Goal: Task Accomplishment & Management: Manage account settings

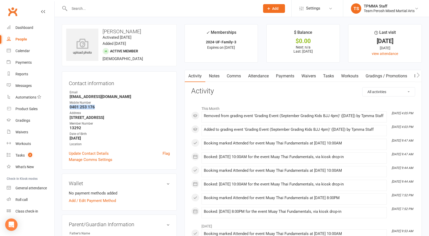
scroll to position [1, 0]
click at [31, 187] on div "General attendance" at bounding box center [30, 187] width 31 height 4
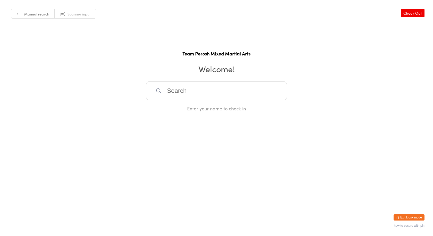
click at [415, 218] on button "Exit kiosk mode" at bounding box center [409, 217] width 31 height 6
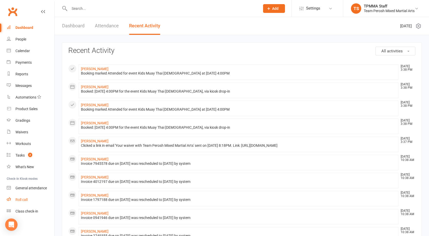
click at [30, 197] on link "Roll call" at bounding box center [31, 200] width 48 height 12
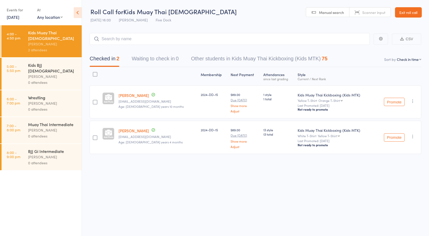
click at [44, 62] on div "Kids BJJ [DEMOGRAPHIC_DATA]" at bounding box center [52, 67] width 49 height 11
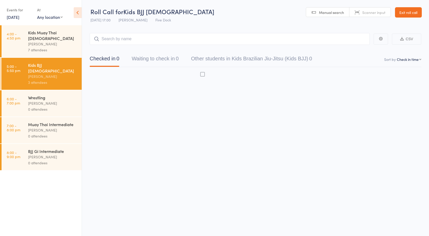
click at [52, 41] on div "[PERSON_NAME]" at bounding box center [52, 44] width 49 height 6
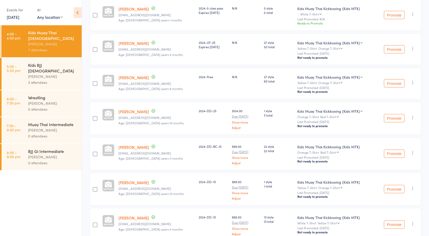
scroll to position [77, 0]
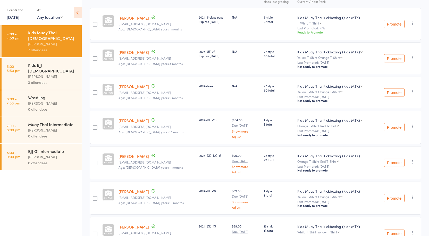
click at [29, 79] on div "3 attendees" at bounding box center [52, 82] width 49 height 6
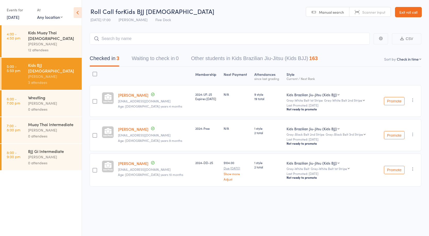
click at [40, 41] on div "Anthony Perosh" at bounding box center [52, 44] width 49 height 6
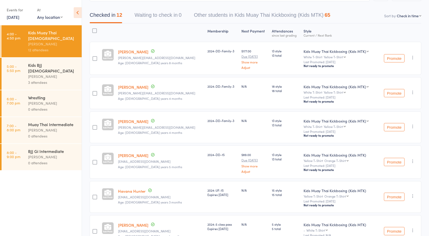
scroll to position [52, 0]
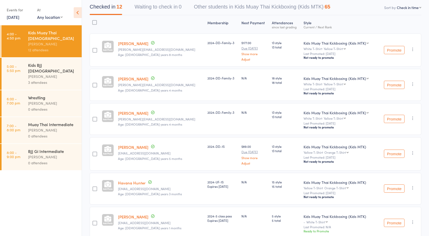
click at [52, 79] on div "3 attendees" at bounding box center [52, 82] width 49 height 6
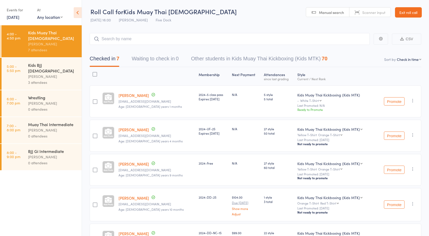
click at [413, 12] on link "Exit roll call" at bounding box center [408, 12] width 27 height 10
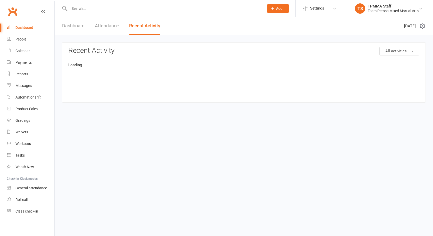
click at [84, 9] on input "text" at bounding box center [164, 8] width 193 height 7
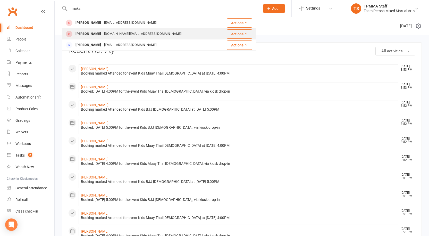
type input "maks"
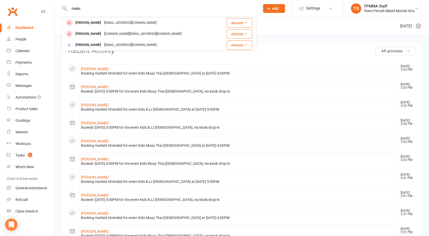
click at [100, 34] on div "Maksimilijan Stojcov" at bounding box center [88, 33] width 29 height 7
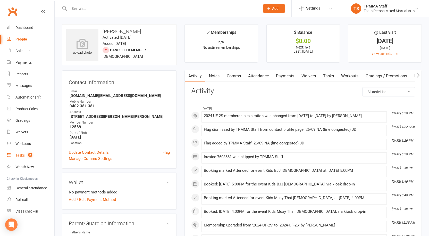
click at [22, 155] on div "Tasks" at bounding box center [19, 155] width 9 height 4
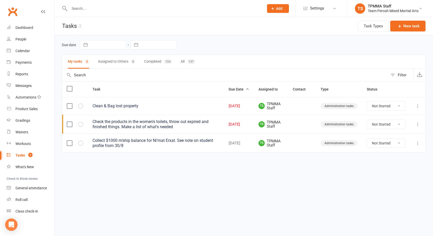
click at [116, 125] on div "Check the products in the women's toilets, throw out expired and finished thing…" at bounding box center [156, 124] width 127 height 10
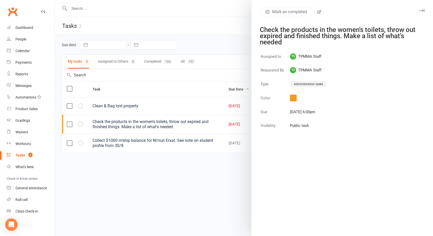
click at [136, 106] on div at bounding box center [244, 118] width 379 height 236
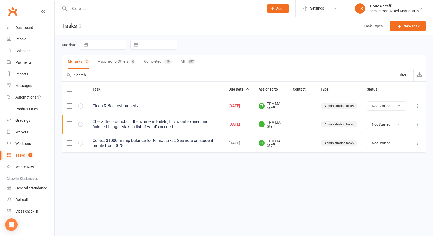
drag, startPoint x: 73, startPoint y: 1, endPoint x: 112, endPoint y: 5, distance: 39.7
click at [112, 5] on input "text" at bounding box center [164, 8] width 193 height 7
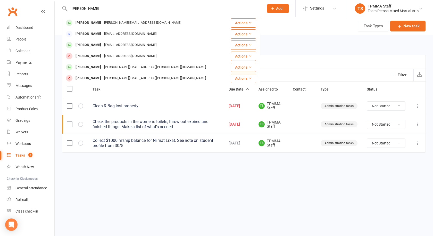
type input "veronica"
click at [88, 24] on div "Veronica Caruana" at bounding box center [88, 22] width 29 height 7
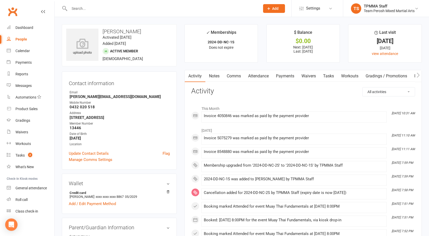
click at [100, 3] on div at bounding box center [159, 8] width 195 height 17
click at [94, 7] on input "text" at bounding box center [162, 8] width 189 height 7
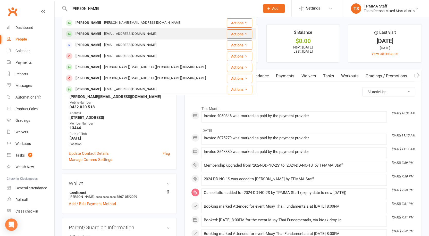
type input "veronica r"
click at [96, 29] on div "Veronica Roberts Vonroberts01@gmail.com" at bounding box center [142, 34] width 161 height 11
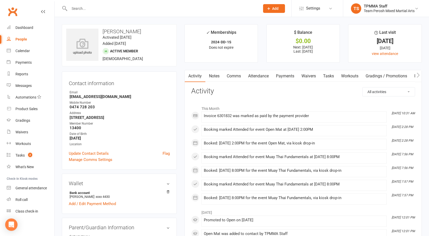
click at [292, 77] on link "Payments" at bounding box center [286, 76] width 26 height 12
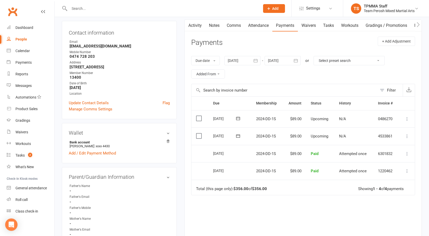
scroll to position [52, 0]
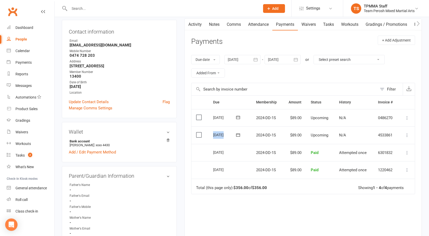
drag, startPoint x: 213, startPoint y: 134, endPoint x: 235, endPoint y: 133, distance: 21.9
click at [235, 133] on div "[DATE]" at bounding box center [228, 134] width 31 height 7
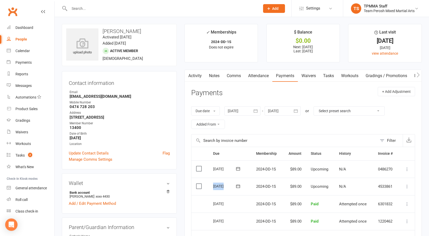
scroll to position [0, 0]
drag, startPoint x: 136, startPoint y: 29, endPoint x: 100, endPoint y: 29, distance: 35.6
click at [100, 29] on h3 "Veronica Roberts" at bounding box center [119, 32] width 106 height 6
copy h3 "Veronica Roberts"
drag, startPoint x: 120, startPoint y: 93, endPoint x: 71, endPoint y: 93, distance: 48.7
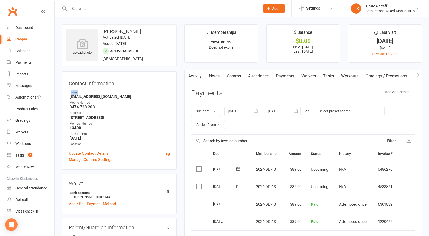
click at [71, 93] on div "Email" at bounding box center [120, 92] width 100 height 5
drag, startPoint x: 70, startPoint y: 96, endPoint x: 122, endPoint y: 96, distance: 52.1
click at [122, 96] on strong "Vonroberts01@gmail.com" at bounding box center [120, 96] width 100 height 5
copy strong "Vonroberts01@gmail.com"
drag, startPoint x: 142, startPoint y: 29, endPoint x: 71, endPoint y: 25, distance: 70.8
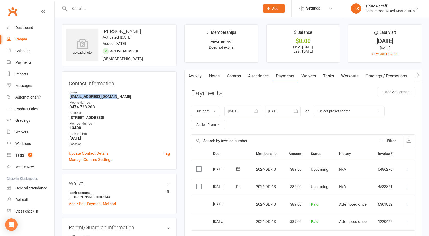
click at [71, 25] on div "upload photo Veronica Roberts Activated 26 June, 2025 Added 26 June, 2025 Activ…" at bounding box center [119, 45] width 115 height 42
copy h3 "Veronica Roberts"
click at [75, 127] on strong "13400" at bounding box center [120, 128] width 100 height 5
copy strong "13400"
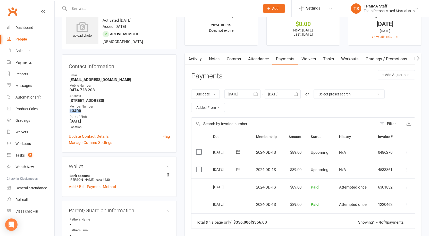
scroll to position [26, 0]
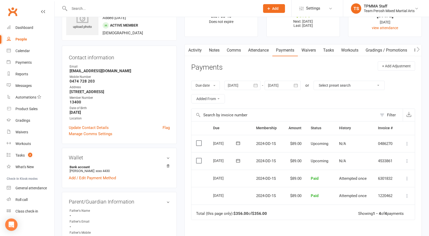
click at [106, 7] on input "text" at bounding box center [162, 8] width 189 height 7
paste input "Ruslan Humbatov"
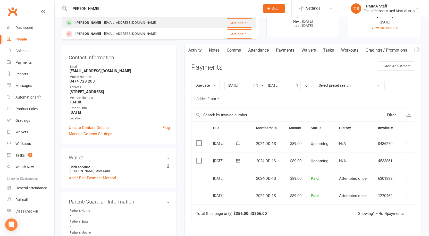
type input "Ruslan Humbatov"
click at [87, 23] on div "Ruslan Humbatov" at bounding box center [88, 22] width 29 height 7
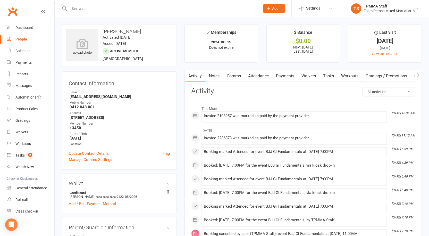
click at [288, 73] on link "Payments" at bounding box center [286, 76] width 26 height 12
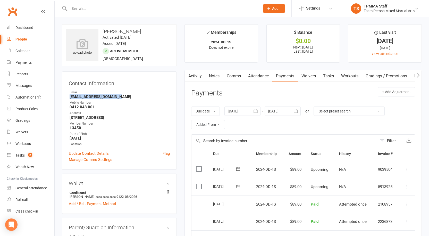
drag, startPoint x: 132, startPoint y: 96, endPoint x: 66, endPoint y: 98, distance: 66.6
click at [66, 98] on div "Contact information Owner Email Ruslan_elmanli@yahoo.com Mobile Number 0412 043…" at bounding box center [119, 120] width 115 height 98
copy strong "Ruslan_elmanli@yahoo.com"
drag, startPoint x: 142, startPoint y: 32, endPoint x: 99, endPoint y: 31, distance: 43.6
click at [99, 31] on h3 "Ruslan Humbatov" at bounding box center [119, 32] width 106 height 6
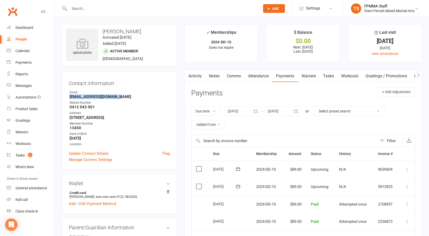
copy h3 "Ruslan Humbatov"
click at [78, 128] on strong "13450" at bounding box center [120, 128] width 100 height 5
copy strong "13450"
click at [279, 116] on div at bounding box center [283, 111] width 36 height 9
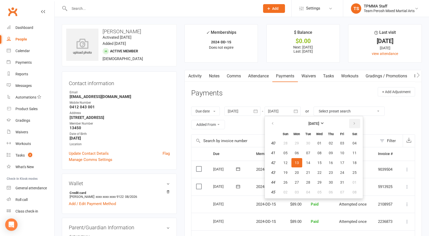
click at [356, 121] on icon "button" at bounding box center [355, 123] width 4 height 4
click at [320, 165] on button "17" at bounding box center [319, 162] width 11 height 9
type input "17 Dec 2025"
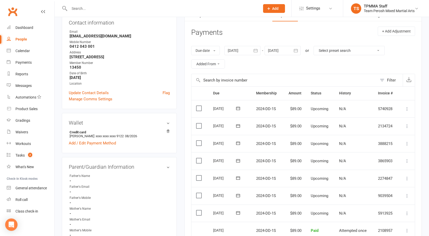
scroll to position [52, 0]
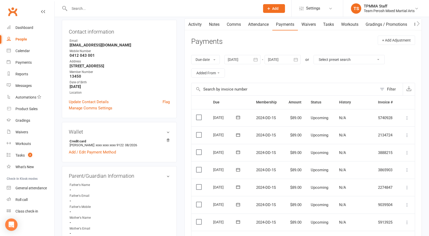
click at [83, 7] on input "text" at bounding box center [162, 8] width 189 height 7
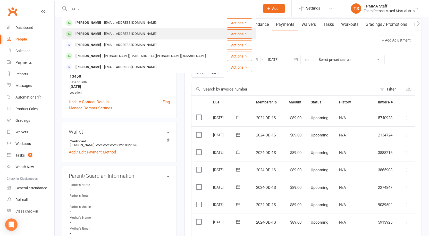
type input "sant"
click at [123, 33] on div "[EMAIL_ADDRESS][DOMAIN_NAME]" at bounding box center [130, 33] width 55 height 7
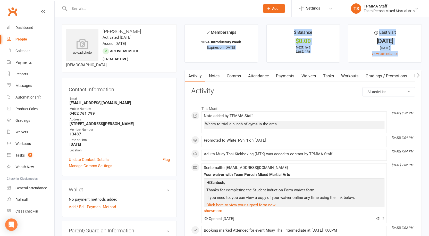
drag, startPoint x: 182, startPoint y: 56, endPoint x: 182, endPoint y: 81, distance: 25.0
click at [182, 81] on main "✓ Memberships 2024-Introductory Week Expires on 7th October, 2025 $ Balance $0.…" at bounding box center [303, 183] width 245 height 318
click at [193, 63] on main "✓ Memberships 2024-Introductory Week Expires on 7th October, 2025 $ Balance $0.…" at bounding box center [303, 183] width 245 height 318
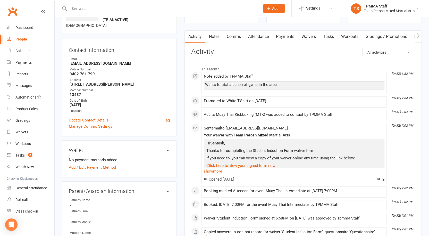
scroll to position [26, 0]
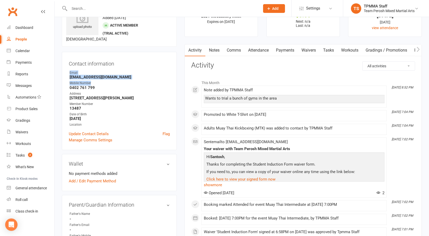
drag, startPoint x: 69, startPoint y: 75, endPoint x: 112, endPoint y: 82, distance: 43.6
click at [112, 82] on ul "Owner Email siyengar1994@gmail.com Mobile Number 0402 761 799 Address 24 Cecil …" at bounding box center [119, 98] width 101 height 57
click at [120, 77] on strong "[EMAIL_ADDRESS][DOMAIN_NAME]" at bounding box center [120, 77] width 100 height 5
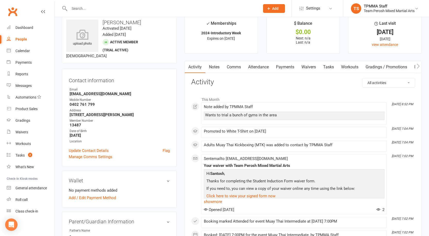
scroll to position [0, 0]
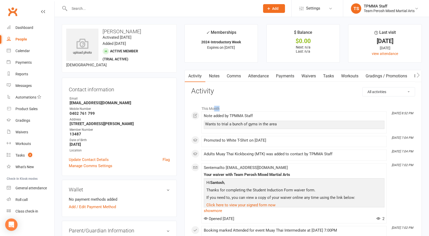
drag, startPoint x: 214, startPoint y: 101, endPoint x: 223, endPoint y: 101, distance: 9.0
click at [223, 101] on div "This Month Sep 8, 8:52 PM Note added by TPMMA Staff Wants to trial a bunch of g…" at bounding box center [303, 214] width 224 height 230
click at [229, 102] on div "This Month Sep 8, 8:52 PM Note added by TPMMA Staff Wants to trial a bunch of g…" at bounding box center [303, 214] width 224 height 230
drag, startPoint x: 391, startPoint y: 113, endPoint x: 412, endPoint y: 111, distance: 21.0
click at [412, 112] on time "Sep 8, 8:52 PM" at bounding box center [402, 113] width 26 height 3
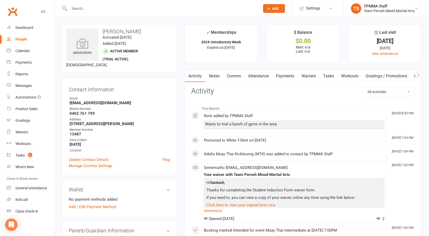
drag, startPoint x: 406, startPoint y: 116, endPoint x: 385, endPoint y: 120, distance: 21.5
click at [406, 117] on div "This Month Sep 8, 8:52 PM Note added by TPMMA Staff Wants to trial a bunch of g…" at bounding box center [303, 214] width 224 height 222
drag, startPoint x: 67, startPoint y: 103, endPoint x: 127, endPoint y: 103, distance: 60.1
click at [127, 103] on div "Contact information Owner Email siyengar1994@gmail.com Mobile Number 0402 761 7…" at bounding box center [119, 127] width 115 height 98
click at [127, 104] on strong "siyengar1994@gmail.com" at bounding box center [120, 103] width 100 height 5
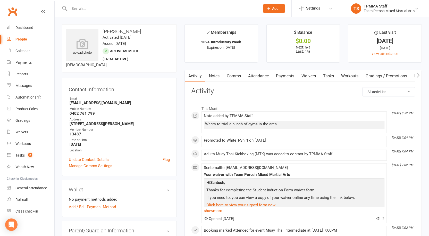
click at [126, 104] on strong "siyengar1994@gmail.com" at bounding box center [120, 103] width 100 height 5
click at [276, 75] on link "Payments" at bounding box center [286, 76] width 26 height 12
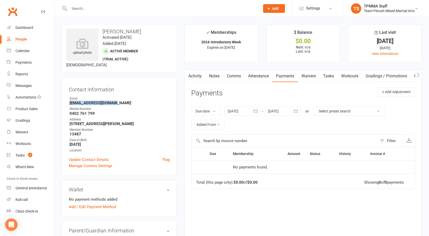
drag, startPoint x: 121, startPoint y: 102, endPoint x: 67, endPoint y: 102, distance: 53.6
click at [67, 102] on div "Contact information Owner Email siyengar1994@gmail.com Mobile Number 0402 761 7…" at bounding box center [119, 127] width 115 height 98
click at [121, 11] on input "text" at bounding box center [162, 8] width 189 height 7
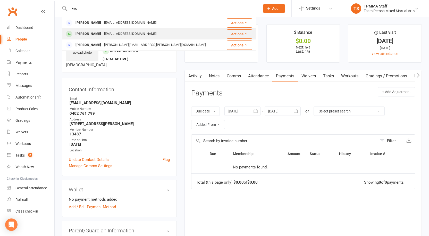
type input "keo"
click at [121, 34] on div "Ken_KEOM@YAHOO.COM" at bounding box center [130, 33] width 55 height 7
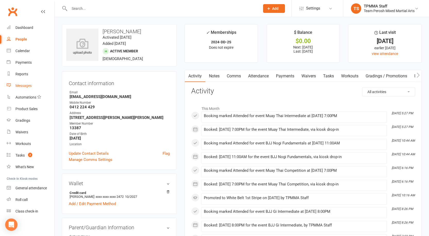
click at [23, 87] on div "Messages" at bounding box center [23, 86] width 16 height 4
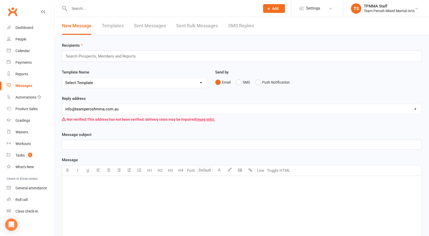
click at [247, 24] on link "SMS Replies" at bounding box center [242, 26] width 26 height 18
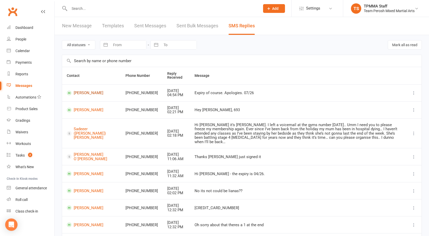
click at [90, 93] on link "Reno Torrisi" at bounding box center [92, 93] width 50 height 5
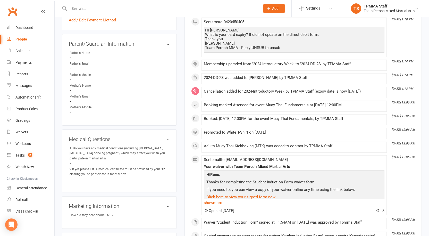
scroll to position [52, 0]
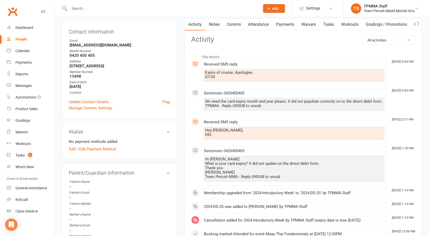
click at [285, 25] on link "Payments" at bounding box center [286, 25] width 26 height 12
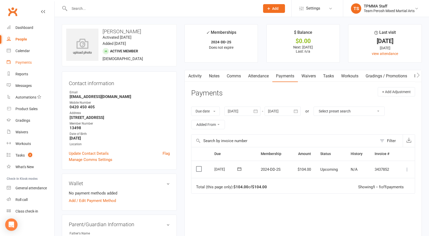
click at [20, 62] on div "Payments" at bounding box center [23, 62] width 16 height 4
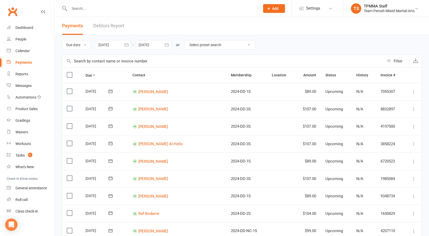
click at [85, 10] on input "text" at bounding box center [162, 8] width 189 height 7
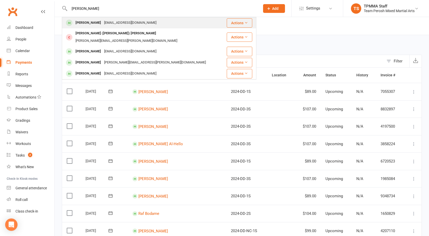
type input "torris"
click at [101, 19] on div "Reno Torrisi rtorrisi24@gmail.com" at bounding box center [144, 23] width 164 height 11
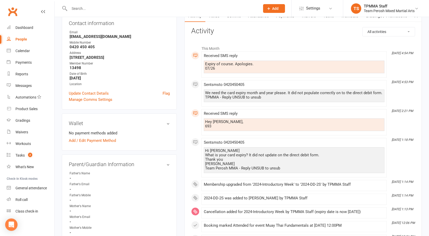
scroll to position [129, 0]
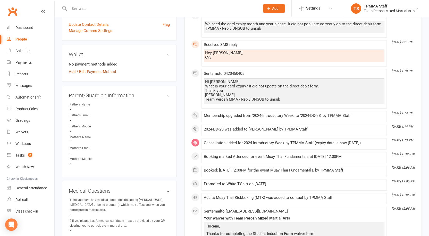
click at [97, 72] on link "Add / Edit Payment Method" at bounding box center [92, 72] width 47 height 6
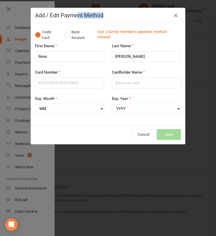
drag, startPoint x: 111, startPoint y: 11, endPoint x: 76, endPoint y: 14, distance: 35.0
click at [76, 14] on div "Add / Edit Payment Method" at bounding box center [108, 15] width 154 height 15
click at [59, 88] on div "Card Number" at bounding box center [69, 82] width 77 height 26
click at [60, 82] on input "Card Number" at bounding box center [69, 82] width 69 height 11
click at [62, 84] on input "521729541" at bounding box center [69, 82] width 69 height 11
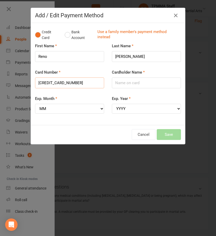
type input "5217295402026938"
click at [61, 109] on select "MM 01 02 03 04 05 06 07 08 09 10 11 12" at bounding box center [69, 109] width 69 height 10
select select "07"
click at [35, 104] on select "MM 01 02 03 04 05 06 07 08 09 10 11 12" at bounding box center [69, 109] width 69 height 10
click at [131, 108] on select "YYYY 2025 2026 2027 2028 2029 2030 2031 2032 2033 2034" at bounding box center [146, 109] width 69 height 10
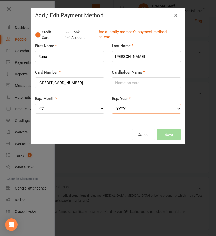
select select "2026"
click at [112, 104] on select "YYYY 2025 2026 2027 2028 2029 2030 2031 2032 2033 2034" at bounding box center [146, 109] width 69 height 10
click at [123, 81] on input "Cardholder Name" at bounding box center [146, 82] width 69 height 11
type input "Cirino Torrisi"
click at [88, 136] on div "Cancel Save" at bounding box center [108, 134] width 146 height 11
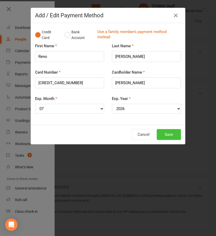
click at [173, 135] on button "Save" at bounding box center [169, 134] width 24 height 11
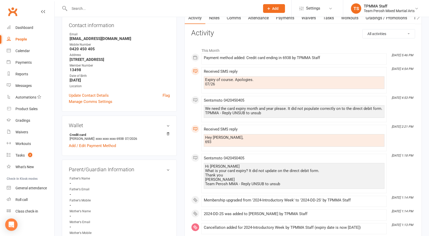
scroll to position [0, 0]
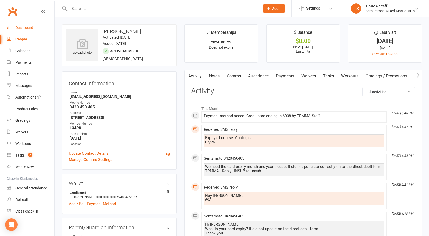
click at [30, 27] on div "Dashboard" at bounding box center [24, 28] width 18 height 4
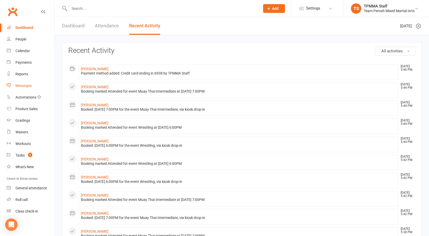
click at [24, 84] on div "Messages" at bounding box center [23, 86] width 16 height 4
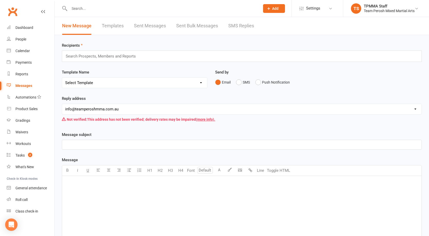
click at [108, 56] on input "text" at bounding box center [103, 56] width 76 height 7
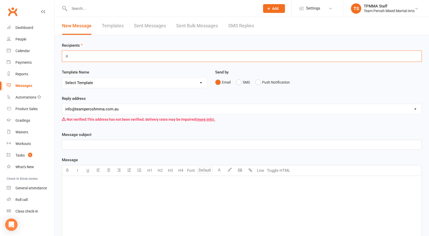
type input "r"
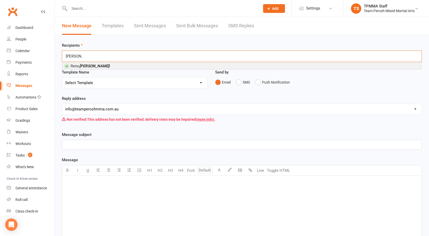
type input "torris"
click at [94, 67] on li "Reno Torris i" at bounding box center [242, 66] width 360 height 6
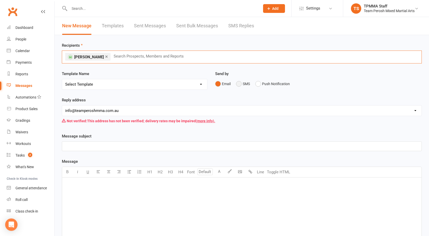
click at [240, 84] on button "SMS" at bounding box center [243, 84] width 14 height 10
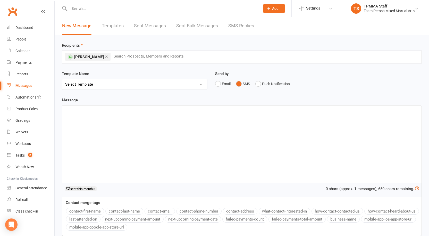
click at [139, 106] on div "﻿" at bounding box center [242, 143] width 360 height 77
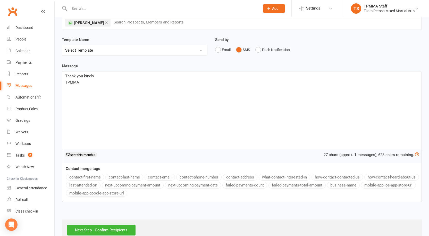
scroll to position [46, 0]
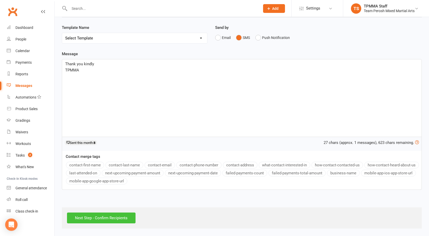
click at [104, 221] on input "Next Step - Confirm Recipients" at bounding box center [101, 218] width 69 height 11
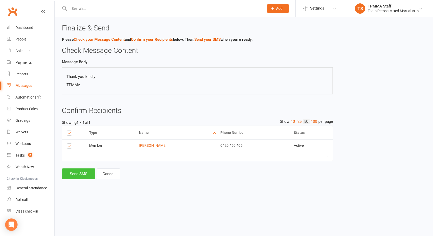
click at [75, 173] on button "Send SMS" at bounding box center [79, 173] width 34 height 11
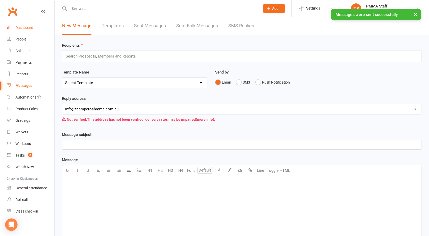
click at [13, 24] on link "Dashboard" at bounding box center [31, 28] width 48 height 12
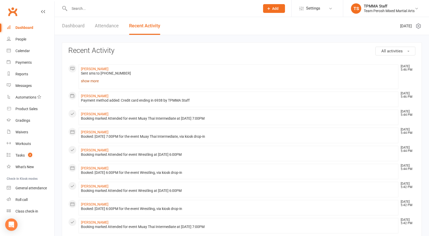
click at [89, 78] on link "show more" at bounding box center [238, 80] width 315 height 7
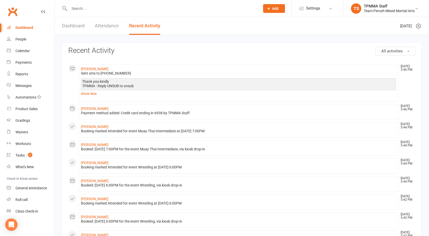
click at [80, 9] on input "text" at bounding box center [162, 8] width 189 height 7
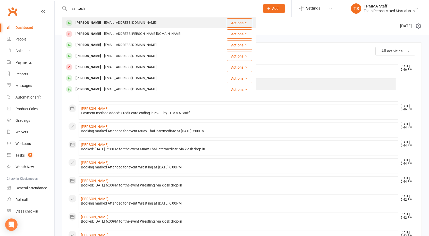
type input "santosh"
click at [127, 20] on div "siyengar1994@gmail.com" at bounding box center [130, 22] width 55 height 7
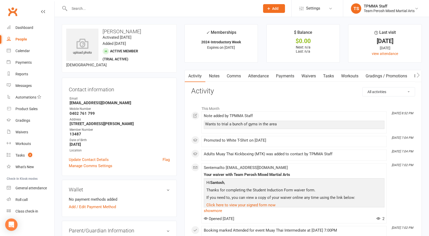
click at [130, 8] on input "text" at bounding box center [162, 8] width 189 height 7
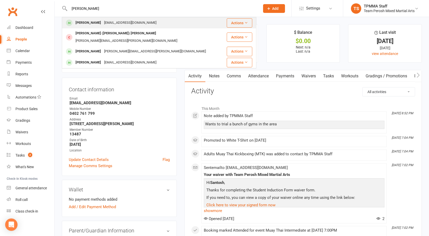
type input "toby ng"
click at [103, 22] on div "vantam95@hotmail.com" at bounding box center [130, 22] width 55 height 7
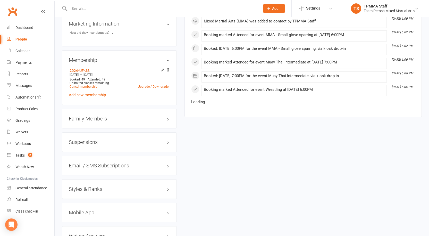
scroll to position [404, 0]
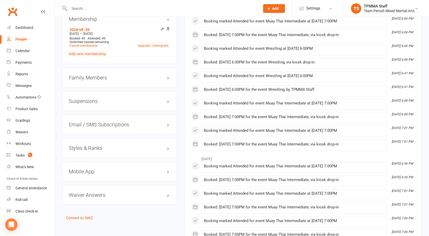
click at [93, 145] on h3 "Styles & Ranks" at bounding box center [119, 148] width 101 height 6
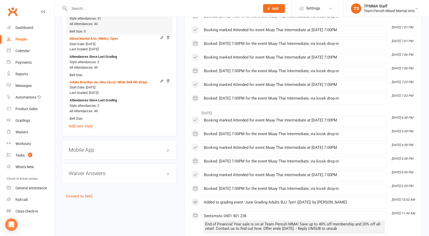
scroll to position [610, 0]
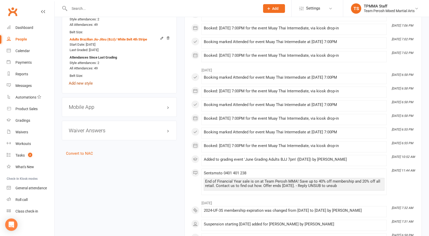
click at [89, 81] on link "Add new style" at bounding box center [81, 83] width 24 height 5
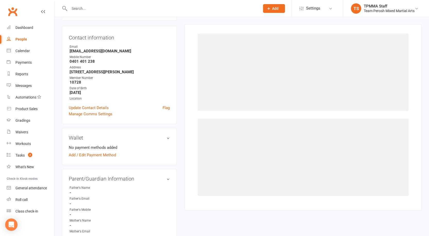
scroll to position [44, 0]
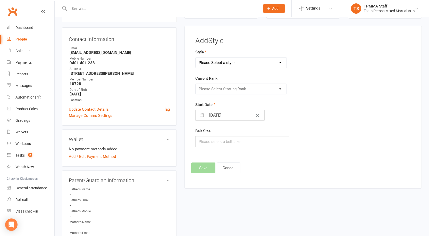
click at [240, 62] on select "Please Select a style Adults Brazilian Jiu-Jitsu (BJJ) Adults Muay Thai Kickbox…" at bounding box center [241, 63] width 91 height 10
select select "3317"
click at [196, 58] on select "Please Select a style Adults Brazilian Jiu-Jitsu (BJJ) Adults Muay Thai Kickbox…" at bounding box center [241, 63] width 91 height 10
click at [212, 94] on select "Please Select Starting Rank Open" at bounding box center [241, 89] width 91 height 10
select select "37669"
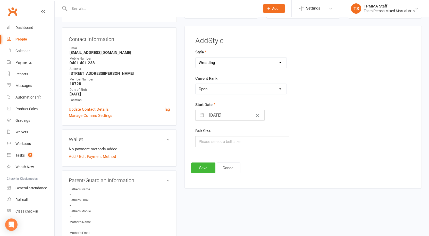
click at [196, 84] on select "Please Select Starting Rank Open" at bounding box center [241, 89] width 91 height 10
click at [206, 117] on button "button" at bounding box center [201, 115] width 9 height 10
select select "7"
select select "2025"
select select "8"
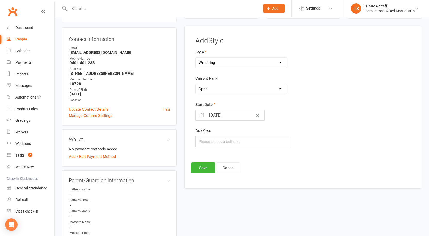
select select "2025"
select select "9"
select select "2025"
click at [209, 138] on div "Move backward to switch to the previous month." at bounding box center [206, 136] width 10 height 9
select select "6"
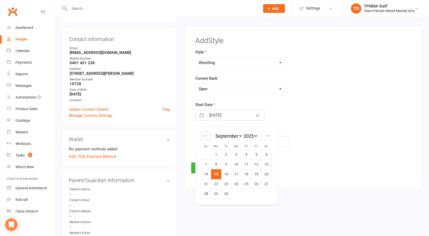
select select "2025"
click at [209, 138] on div "Move backward to switch to the previous month." at bounding box center [206, 136] width 10 height 9
select select "5"
select select "2025"
click at [209, 138] on div "Move backward to switch to the previous month." at bounding box center [206, 136] width 10 height 9
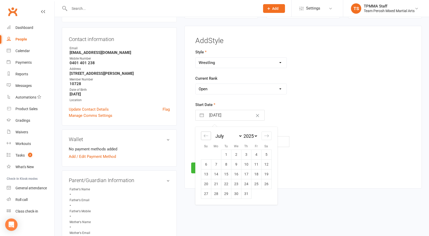
click at [209, 138] on div "Move backward to switch to the previous month." at bounding box center [206, 136] width 10 height 9
select select "3"
select select "2025"
select select "4"
select select "2025"
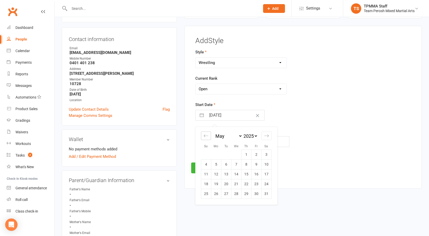
click at [209, 138] on div "Move backward to switch to the previous month." at bounding box center [206, 136] width 10 height 9
select select "1"
select select "2025"
select select "2"
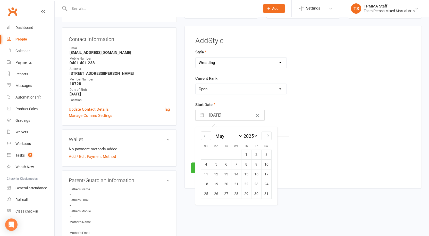
select select "2025"
click at [209, 138] on div "Move backward to switch to the previous month." at bounding box center [206, 136] width 10 height 9
select select "2025"
click at [209, 138] on div "Move backward to switch to the previous month." at bounding box center [206, 136] width 10 height 9
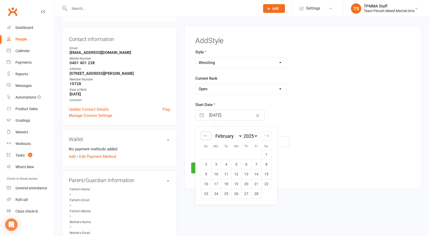
select select "10"
select select "2024"
select select "11"
select select "2024"
click at [209, 138] on div "Move backward to switch to the previous month." at bounding box center [206, 136] width 10 height 9
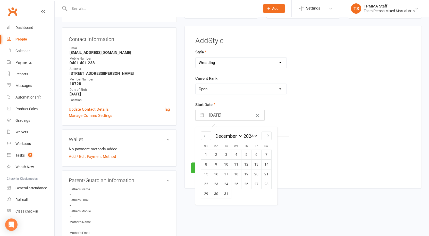
click at [209, 138] on div "Move backward to switch to the previous month." at bounding box center [206, 136] width 10 height 9
select select "8"
select select "2024"
select select "9"
select select "2024"
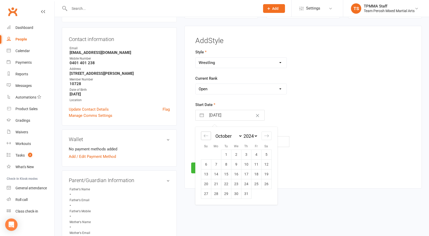
click at [209, 138] on div "Move backward to switch to the previous month." at bounding box center [206, 136] width 10 height 9
select select "7"
select select "2024"
click at [209, 138] on div "Move backward to switch to the previous month." at bounding box center [206, 136] width 10 height 9
select select "6"
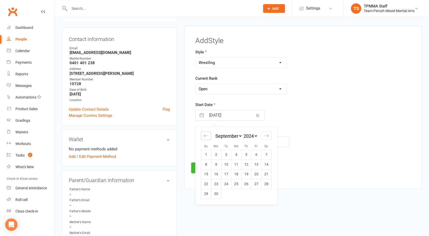
select select "2024"
click at [267, 137] on icon "Move forward to switch to the next month." at bounding box center [266, 135] width 5 height 5
select select "9"
select select "2024"
click at [207, 156] on td "1" at bounding box center [206, 155] width 10 height 10
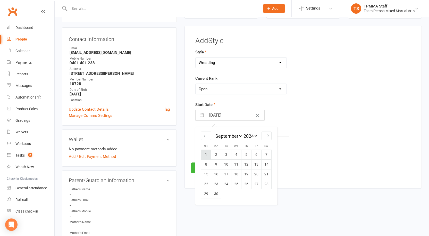
type input "01 Sep 2024"
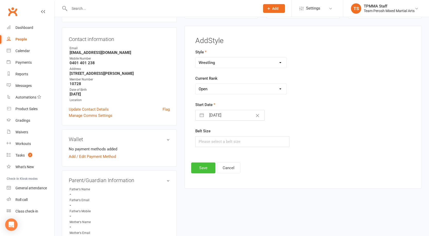
click at [208, 170] on button "Save" at bounding box center [203, 167] width 24 height 11
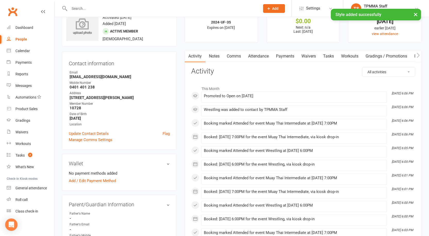
scroll to position [0, 0]
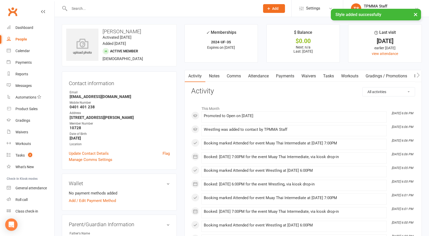
click at [21, 9] on div "× Style added successfully" at bounding box center [211, 9] width 423 height 0
click at [22, 29] on div "Dashboard" at bounding box center [24, 28] width 18 height 4
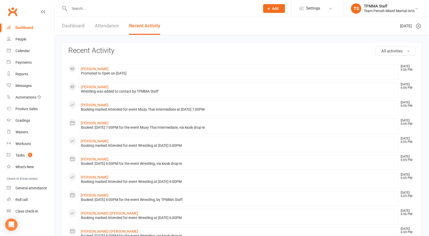
click at [66, 27] on link "Dashboard" at bounding box center [73, 26] width 22 height 18
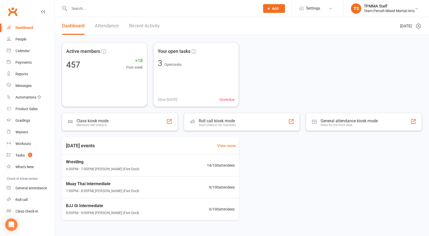
click at [79, 10] on input "text" at bounding box center [162, 8] width 189 height 7
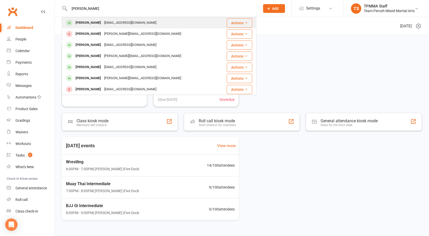
type input "JAMES KEO"
click at [103, 19] on div "James Keomanivong" at bounding box center [88, 22] width 29 height 7
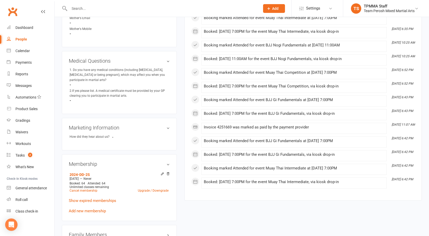
scroll to position [309, 0]
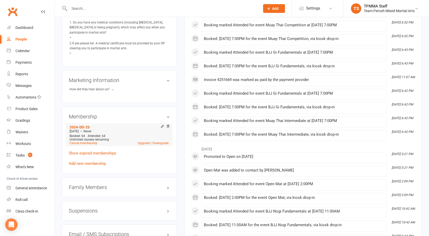
click at [151, 138] on div "Unlimited classes remaining" at bounding box center [119, 140] width 99 height 4
click at [149, 141] on link "Upgrade / Downgrade" at bounding box center [153, 143] width 31 height 4
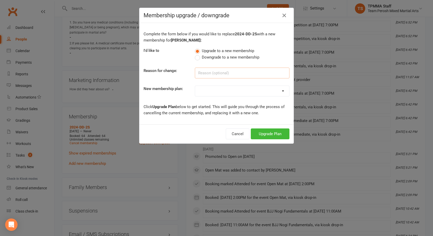
click at [201, 69] on input at bounding box center [242, 73] width 95 height 11
click at [215, 93] on select "2008-DD-1S 2008-DD-2S 2008-UF-1S 2013-DD-Adult-1S 2013-DD-Adult-2S 2024-DD-1S 2…" at bounding box center [242, 91] width 94 height 10
select select "7"
click at [195, 86] on select "2008-DD-1S 2008-DD-2S 2008-UF-1S 2013-DD-Adult-1S 2013-DD-Adult-2S 2024-DD-1S 2…" at bounding box center [242, 91] width 94 height 10
click at [258, 136] on button "Upgrade Plan" at bounding box center [270, 133] width 39 height 11
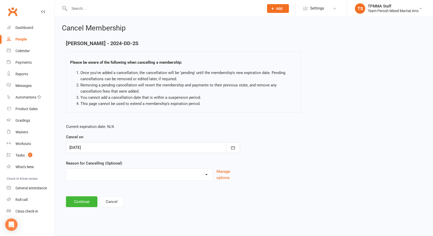
click at [86, 152] on div at bounding box center [153, 147] width 174 height 11
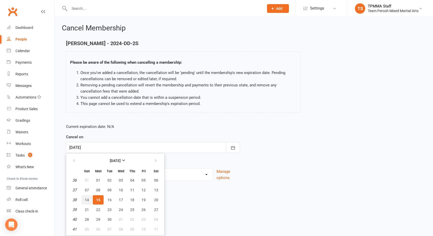
click at [87, 199] on span "14" at bounding box center [87, 200] width 4 height 4
type input "14 Sep 2025"
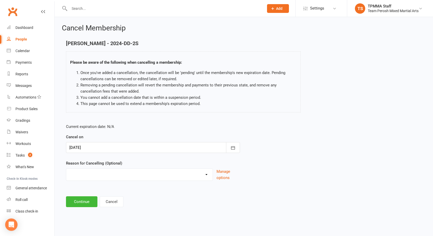
click at [100, 179] on div "Became a member Excessive failed payments Financial Inactive Inactive Casual In…" at bounding box center [139, 174] width 147 height 12
click at [101, 173] on select "Became a member Excessive failed payments Financial Inactive Inactive Casual In…" at bounding box center [139, 174] width 146 height 10
select select "9"
click at [66, 169] on select "Became a member Excessive failed payments Financial Inactive Inactive Casual In…" at bounding box center [139, 174] width 146 height 10
click at [84, 200] on button "Continue" at bounding box center [81, 201] width 31 height 11
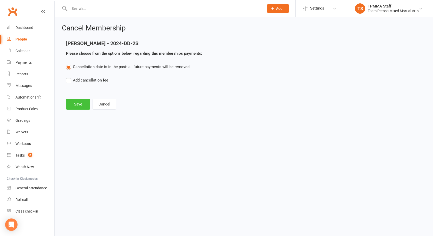
click at [74, 102] on button "Save" at bounding box center [78, 104] width 24 height 11
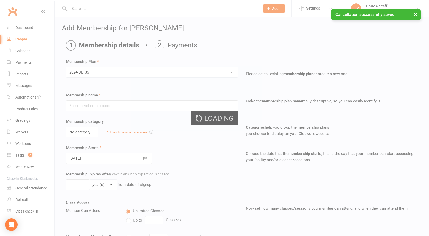
type input "2024-DD-3S"
select select "0"
type input "0"
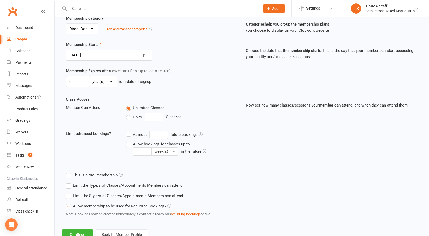
scroll to position [77, 0]
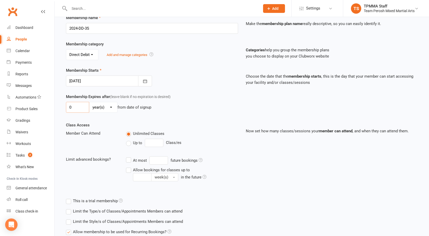
click at [81, 110] on input "0" at bounding box center [77, 107] width 23 height 11
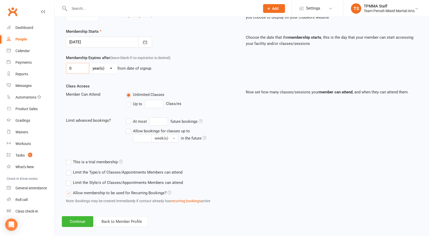
scroll to position [122, 0]
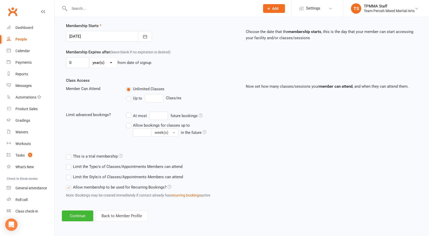
click at [83, 164] on label "Limit the Type/s of Classes/Appointments Members can attend" at bounding box center [124, 167] width 117 height 6
click at [69, 164] on input "Limit the Type/s of Classes/Appointments Members can attend" at bounding box center [67, 164] width 3 height 0
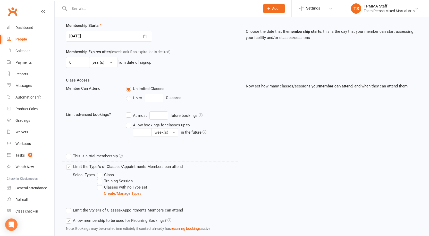
click at [83, 163] on div "Limit the Type/s of Classes/Appointments Members can attend Select Types Class …" at bounding box center [150, 181] width 176 height 40
click at [76, 168] on label "Limit the Type/s of Classes/Appointments Members can attend" at bounding box center [124, 167] width 117 height 6
click at [70, 164] on input "Limit the Type/s of Classes/Appointments Members can attend" at bounding box center [67, 164] width 3 height 0
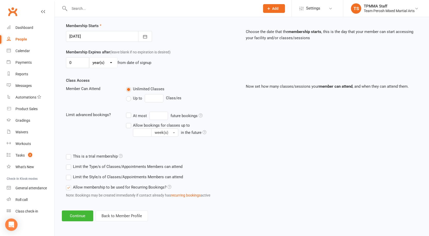
click at [77, 178] on label "Limit the Style/s of Classes/Appointments Members can attend" at bounding box center [124, 177] width 117 height 6
click at [69, 174] on input "Limit the Style/s of Classes/Appointments Members can attend" at bounding box center [67, 174] width 3 height 0
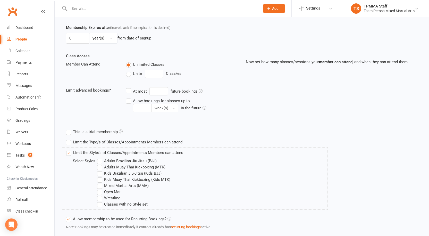
scroll to position [174, 0]
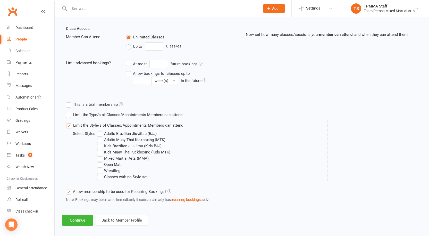
click at [100, 133] on label "Adults Brazilian Jiu-Jitsu (BJJ)" at bounding box center [127, 134] width 60 height 6
click at [100, 131] on input "Adults Brazilian Jiu-Jitsu (BJJ)" at bounding box center [98, 131] width 3 height 0
click at [99, 138] on label "Adults Muay Thai Kickboxing (MTK)" at bounding box center [131, 140] width 68 height 6
click at [99, 137] on input "Adults Muay Thai Kickboxing (MTK)" at bounding box center [98, 137] width 3 height 0
click at [99, 156] on label "Mixed Martial Arts (MMA)" at bounding box center [123, 158] width 52 height 6
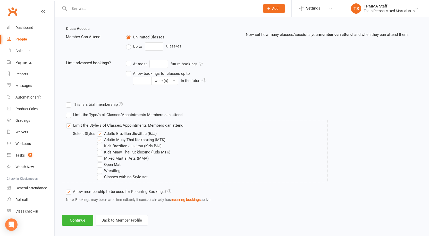
click at [99, 155] on input "Mixed Martial Arts (MMA)" at bounding box center [98, 155] width 3 height 0
click at [99, 163] on label "Open Mat" at bounding box center [108, 164] width 23 height 6
click at [99, 161] on input "Open Mat" at bounding box center [98, 161] width 3 height 0
click at [100, 169] on label "Wrestling" at bounding box center [108, 171] width 23 height 6
click at [100, 168] on input "Wrestling" at bounding box center [98, 168] width 3 height 0
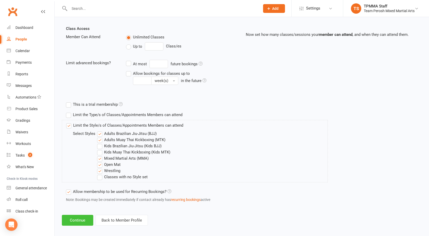
click at [83, 219] on button "Continue" at bounding box center [77, 220] width 31 height 11
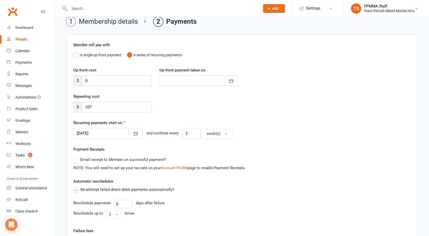
scroll to position [52, 0]
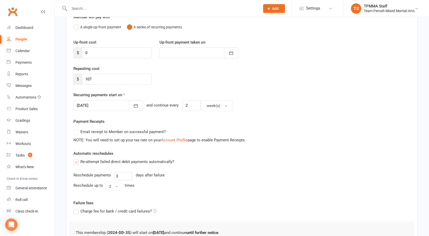
click at [95, 104] on div at bounding box center [108, 105] width 69 height 11
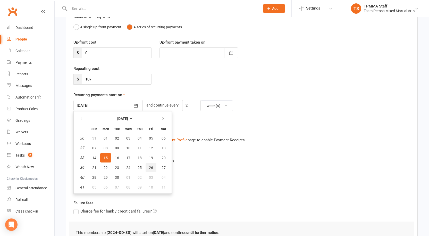
click at [152, 165] on button "26" at bounding box center [151, 167] width 11 height 9
type input "26 Sep 2025"
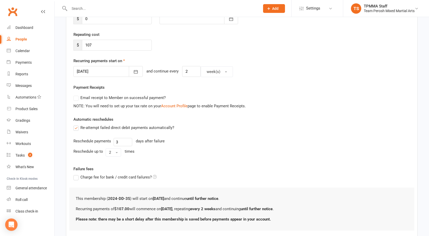
scroll to position [118, 0]
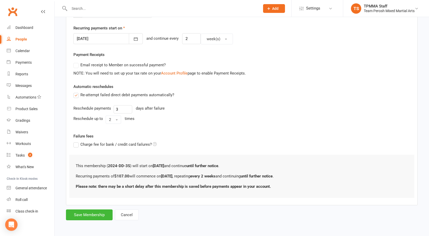
click at [100, 45] on div "Member will pay with A single up-front payment A series of recurring payments U…" at bounding box center [242, 73] width 352 height 266
click at [100, 38] on div at bounding box center [108, 38] width 69 height 11
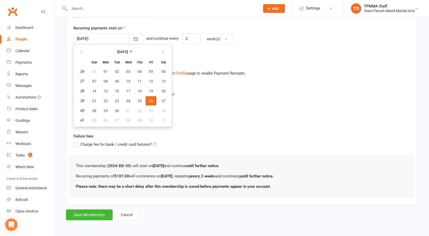
drag, startPoint x: 210, startPoint y: 156, endPoint x: 213, endPoint y: 154, distance: 3.3
click at [211, 156] on div "This membership ( 2024-DD-3S ) will start on 15 September and continue until fu…" at bounding box center [241, 176] width 345 height 43
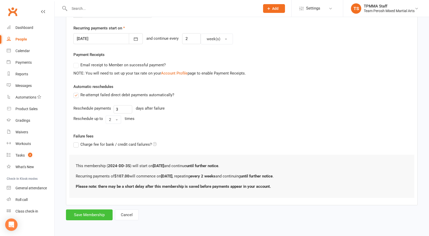
click at [91, 218] on button "Save Membership" at bounding box center [89, 214] width 47 height 11
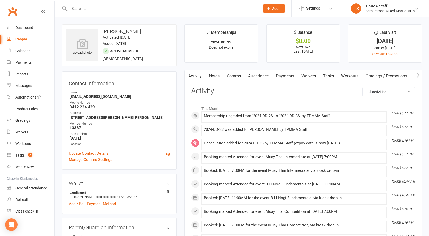
click at [282, 75] on link "Payments" at bounding box center [286, 76] width 26 height 12
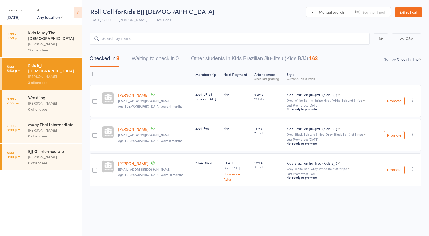
click at [60, 90] on div "Wrestling [PERSON_NAME] 0 attendees" at bounding box center [55, 103] width 54 height 26
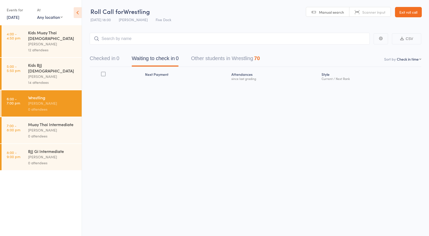
click at [58, 74] on div "[PERSON_NAME]" at bounding box center [52, 77] width 49 height 6
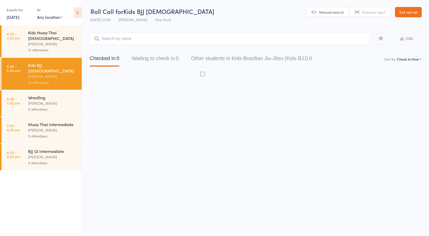
click at [51, 74] on div "Anthony Perosh" at bounding box center [52, 77] width 49 height 6
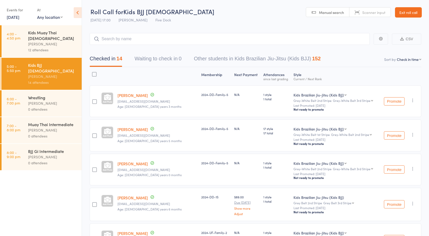
click at [417, 56] on nav "Checked in 14 Waiting to check in 0 Other students in Kids Brazilian Jiu-Jitsu …" at bounding box center [256, 60] width 344 height 14
click at [417, 60] on select "First name Last name Birthday today? Behind on payments? Check in time Next pay…" at bounding box center [409, 59] width 25 height 5
select select "10"
click at [397, 57] on select "First name Last name Birthday today? Behind on payments? Check in time Next pay…" at bounding box center [409, 59] width 25 height 5
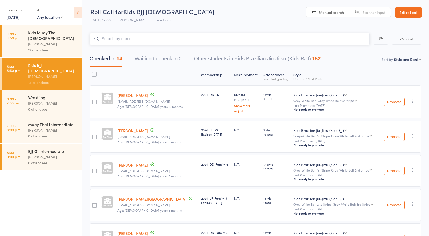
click at [147, 39] on input "search" at bounding box center [230, 39] width 280 height 12
type input "luca"
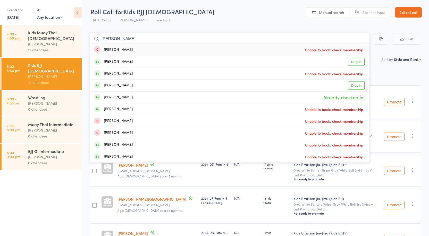
click at [125, 43] on input "luca" at bounding box center [230, 39] width 280 height 12
click at [124, 41] on input "luca" at bounding box center [230, 39] width 280 height 12
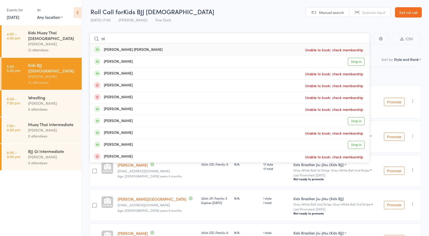
type input "n"
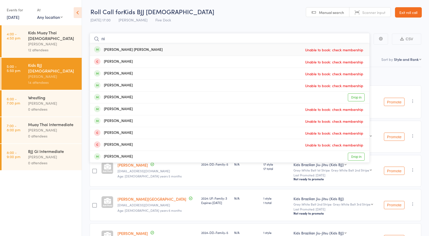
type input "n"
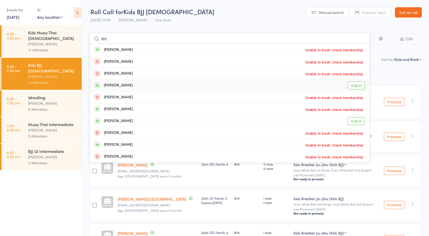
type input "lim"
click at [358, 84] on link "Drop in" at bounding box center [356, 85] width 17 height 8
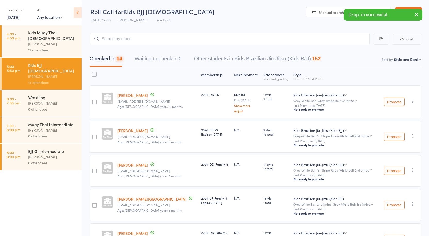
click at [55, 100] on div "Anthony Perosh" at bounding box center [52, 103] width 49 height 6
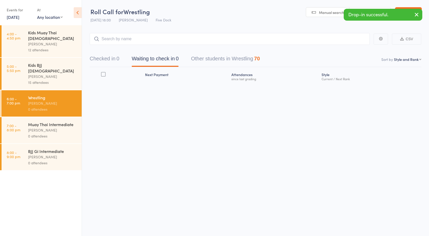
click at [42, 74] on div "[PERSON_NAME]" at bounding box center [52, 77] width 49 height 6
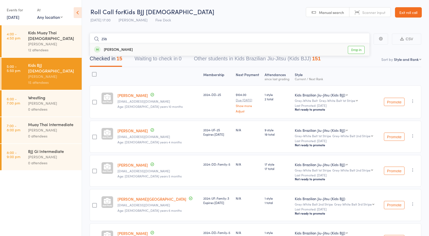
type input "zia"
click at [353, 49] on link "Drop in" at bounding box center [356, 50] width 17 height 8
click at [35, 106] on div "0 attendees" at bounding box center [52, 109] width 49 height 6
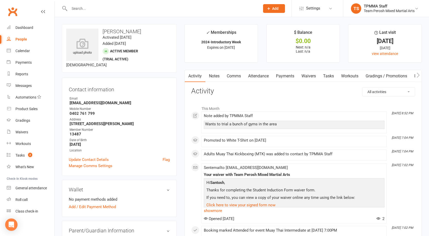
click at [102, 6] on input "text" at bounding box center [162, 8] width 189 height 7
click at [116, 2] on div at bounding box center [159, 8] width 195 height 17
click at [111, 9] on input "text" at bounding box center [162, 8] width 189 height 7
paste input "[MEDICAL_DATA][PERSON_NAME]"
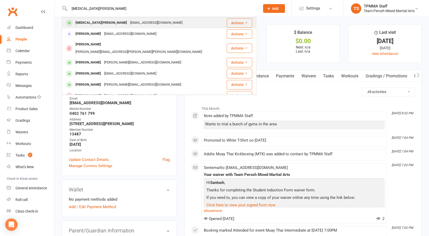
type input "[MEDICAL_DATA][PERSON_NAME]"
click at [89, 25] on div "[MEDICAL_DATA][PERSON_NAME]" at bounding box center [101, 22] width 55 height 7
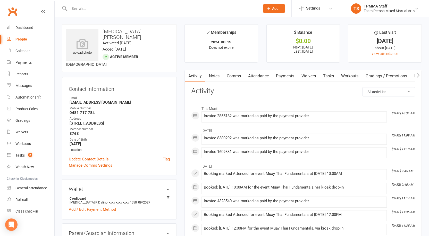
click at [280, 75] on link "Payments" at bounding box center [286, 76] width 26 height 12
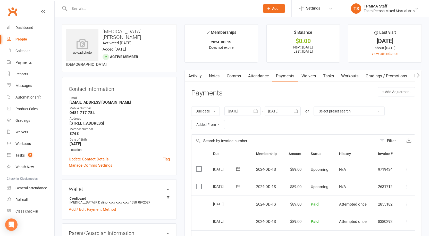
click at [234, 111] on div at bounding box center [243, 111] width 36 height 9
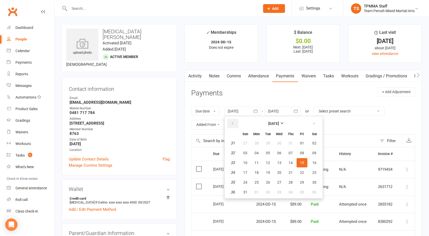
click at [236, 120] on button "button" at bounding box center [232, 123] width 11 height 9
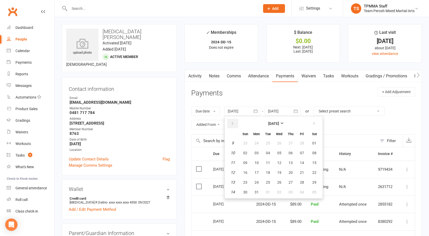
click at [236, 120] on button "button" at bounding box center [232, 123] width 11 height 9
click at [234, 126] on button "button" at bounding box center [232, 123] width 11 height 9
click at [240, 148] on td "50" at bounding box center [232, 152] width 13 height 9
click at [249, 143] on button "01" at bounding box center [245, 142] width 11 height 9
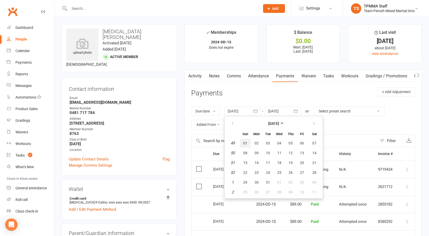
type input "01 Dec 2024"
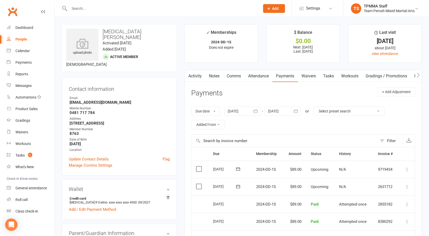
click at [258, 79] on link "Attendance" at bounding box center [259, 76] width 28 height 12
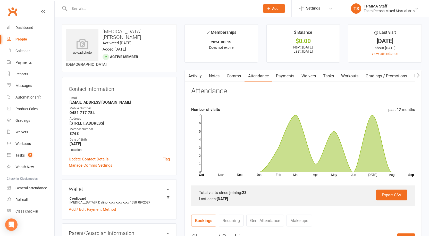
click at [78, 11] on input "text" at bounding box center [162, 8] width 189 height 7
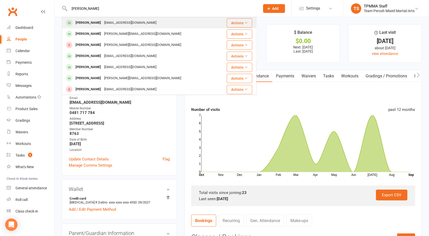
type input "james ke"
click at [149, 19] on div "James Keomanivong Ken_KEOM@YAHOO.COM" at bounding box center [142, 23] width 161 height 11
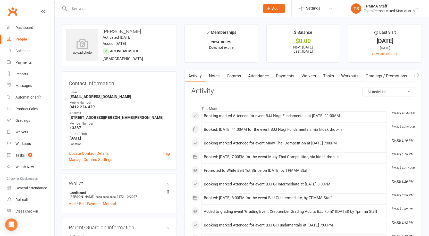
click at [293, 79] on link "Payments" at bounding box center [286, 76] width 26 height 12
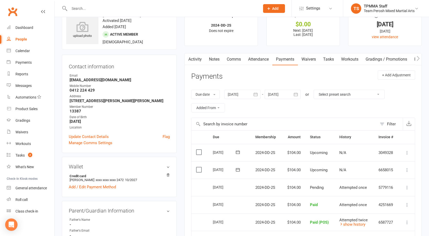
scroll to position [26, 0]
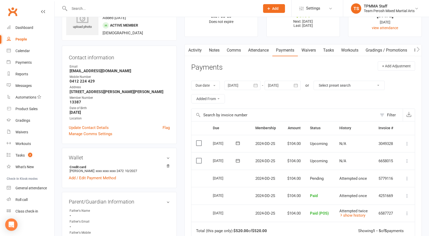
click at [255, 86] on icon "button" at bounding box center [255, 85] width 5 height 5
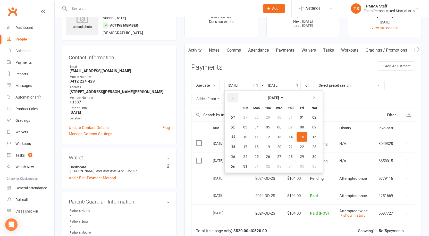
click at [233, 98] on icon "button" at bounding box center [233, 98] width 4 height 4
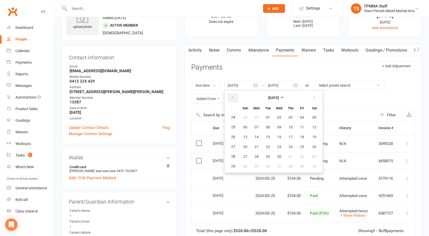
click at [233, 98] on icon "button" at bounding box center [233, 98] width 4 height 4
click at [255, 126] on button "03" at bounding box center [256, 127] width 11 height 9
type input "[DATE]"
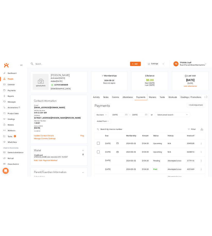
scroll to position [0, 0]
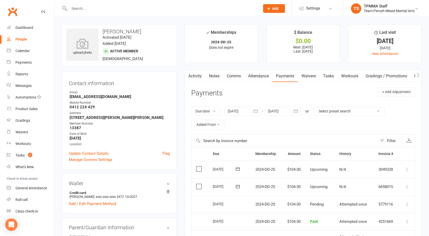
click at [122, 12] on div at bounding box center [159, 8] width 195 height 17
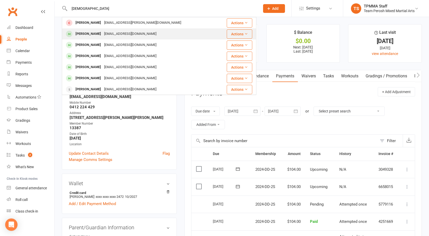
type input "santo"
click at [124, 29] on div "[PERSON_NAME] [EMAIL_ADDRESS][DOMAIN_NAME]" at bounding box center [140, 34] width 156 height 11
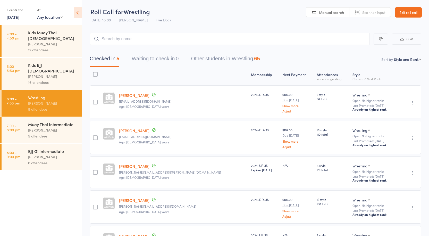
click at [38, 133] on div "5 attendees" at bounding box center [52, 136] width 49 height 6
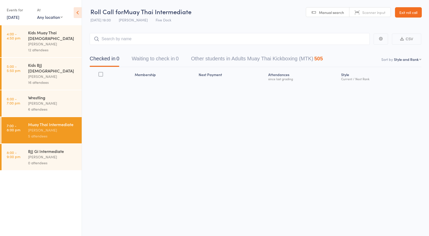
click at [32, 101] on div "Wrestling Anthony Perosh 6 attendees" at bounding box center [55, 103] width 54 height 26
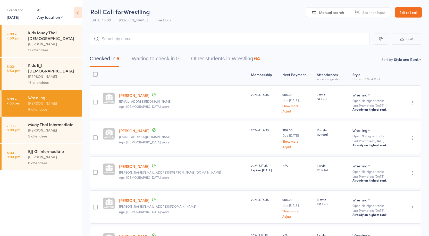
click at [48, 62] on div "Kids BJJ 10-15yo" at bounding box center [52, 67] width 49 height 11
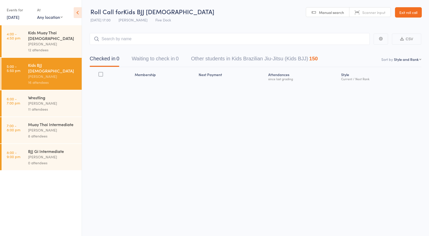
click at [42, 95] on div "Wrestling" at bounding box center [52, 98] width 49 height 6
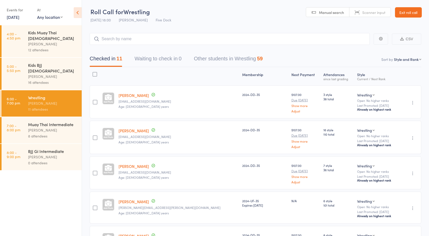
click at [47, 121] on div "Muay Thai Intermediate" at bounding box center [52, 124] width 49 height 6
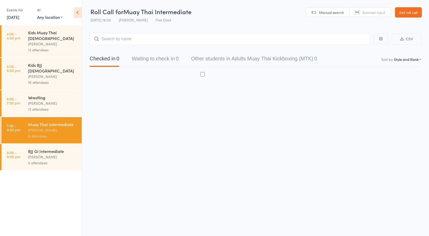
click at [38, 100] on div "Anthony Perosh" at bounding box center [52, 103] width 49 height 6
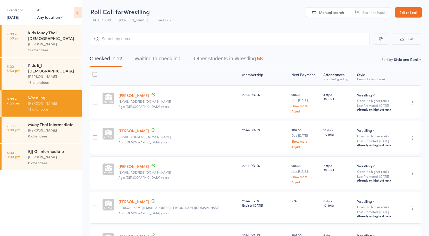
click at [44, 127] on div "Anthony Perosh" at bounding box center [52, 130] width 49 height 6
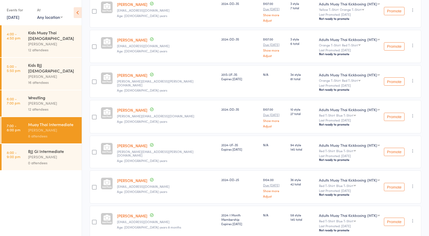
scroll to position [148, 0]
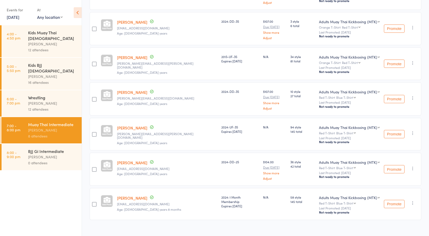
click at [36, 100] on div "Anthony Perosh" at bounding box center [52, 103] width 49 height 6
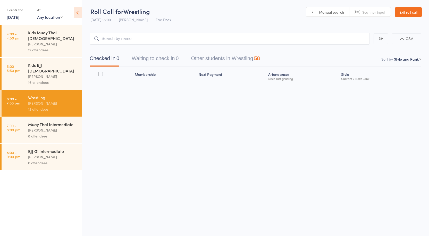
click at [142, 38] on input "search" at bounding box center [230, 39] width 280 height 12
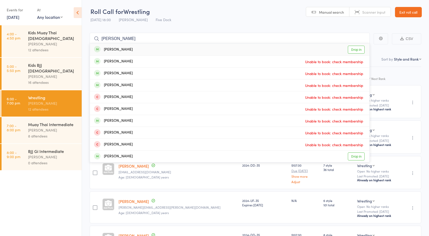
type input "lai ge"
click at [356, 49] on link "Drop in" at bounding box center [356, 50] width 17 height 8
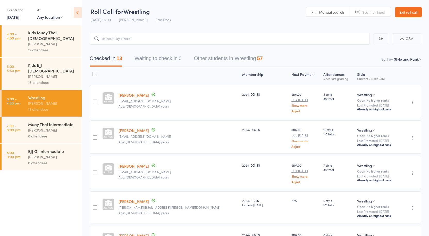
click at [30, 74] on div "Anthony Perosh" at bounding box center [52, 77] width 49 height 6
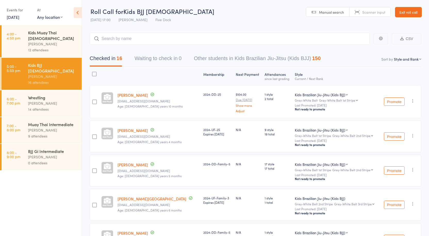
click at [37, 106] on div "14 attendees" at bounding box center [52, 109] width 49 height 6
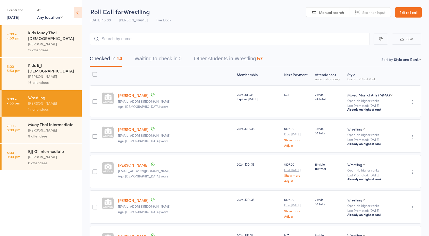
click at [43, 74] on div "Anthony Perosh" at bounding box center [52, 77] width 49 height 6
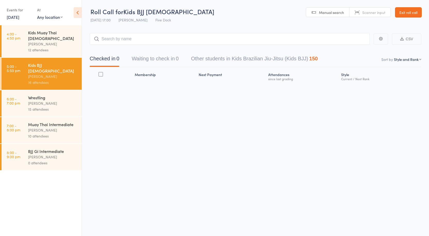
click at [46, 100] on div "Anthony Perosh" at bounding box center [52, 103] width 49 height 6
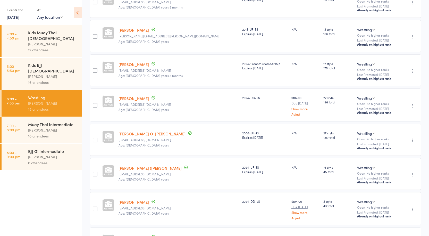
scroll to position [389, 0]
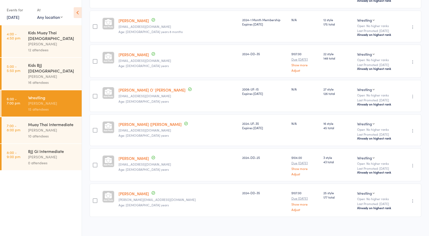
click at [43, 121] on div "Muay Thai Intermediate" at bounding box center [52, 124] width 49 height 6
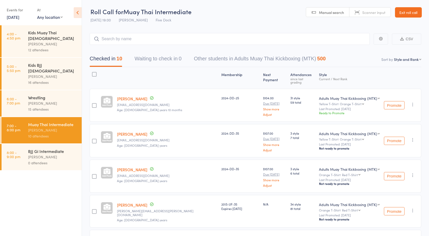
click at [43, 95] on div "Wrestling" at bounding box center [52, 98] width 49 height 6
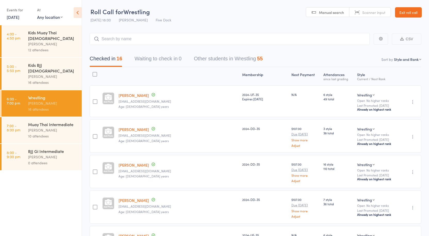
click at [45, 127] on div "Anthony Perosh" at bounding box center [52, 130] width 49 height 6
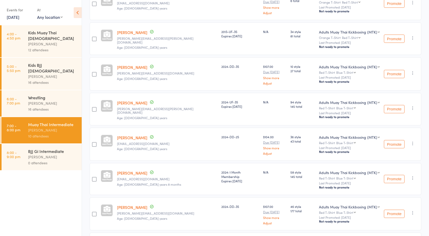
scroll to position [217, 0]
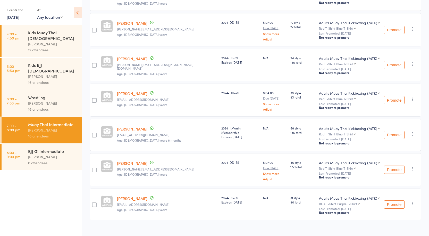
click at [47, 100] on div "Anthony Perosh" at bounding box center [52, 103] width 49 height 6
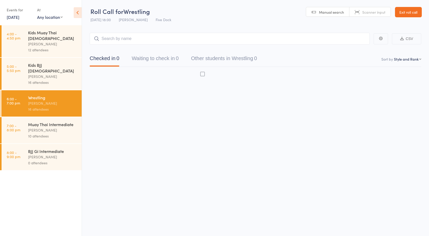
scroll to position [0, 0]
click at [120, 37] on input "search" at bounding box center [230, 39] width 280 height 12
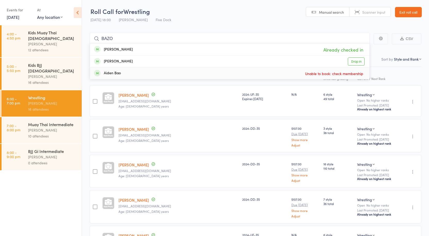
click at [48, 167] on ul "4:00 - 4:50 pm Kids Muay Thai 10-15yo Anthony Perosh 12 attendees 5:00 - 5:50 p…" at bounding box center [41, 130] width 82 height 211
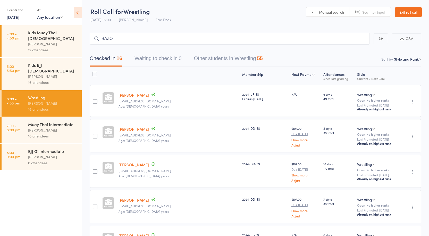
click at [35, 100] on div "Anthony Perosh" at bounding box center [52, 103] width 49 height 6
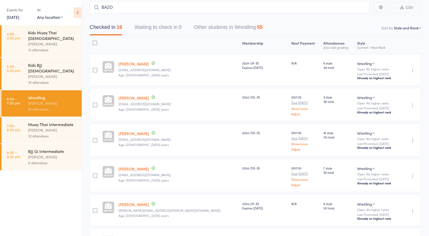
scroll to position [0, 0]
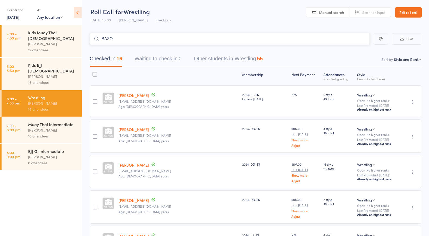
click at [162, 38] on input "BAZO" at bounding box center [230, 39] width 280 height 12
type input "B"
click at [132, 38] on input "search" at bounding box center [230, 39] width 280 height 12
paste input "James Keomanivong"
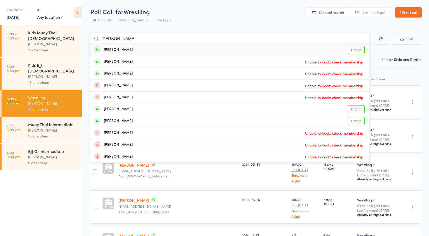
type input "James Keomanivong"
click at [350, 47] on link "Drop in" at bounding box center [356, 50] width 17 height 8
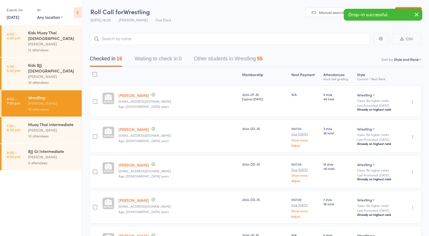
click at [149, 74] on div at bounding box center [179, 76] width 124 height 14
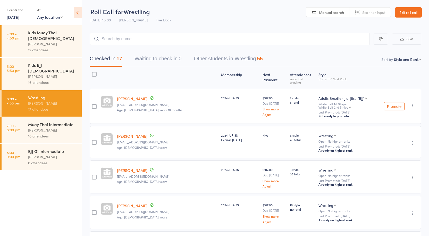
click at [50, 133] on div "10 attendees" at bounding box center [52, 136] width 49 height 6
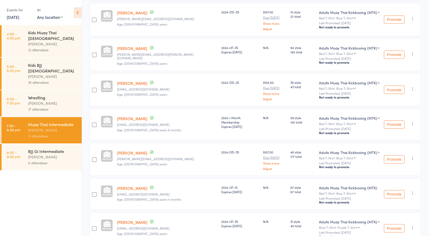
scroll to position [250, 0]
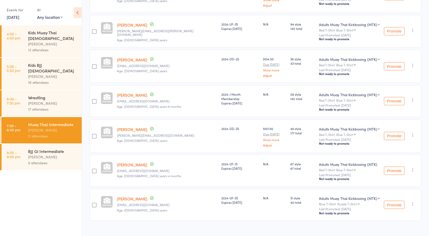
click at [28, 95] on div "Wrestling" at bounding box center [52, 98] width 49 height 6
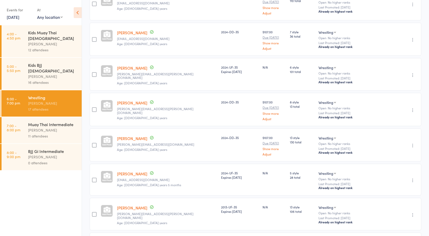
scroll to position [253, 0]
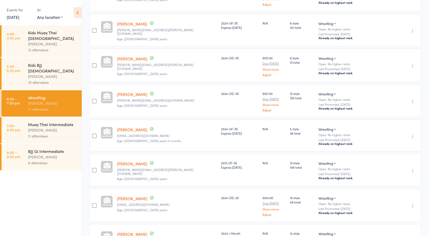
click at [43, 133] on div "11 attendees" at bounding box center [52, 136] width 49 height 6
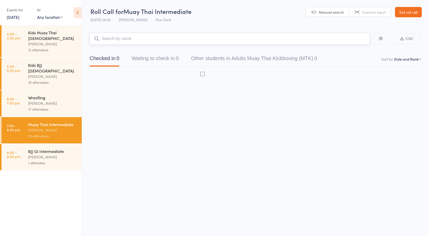
scroll to position [0, 0]
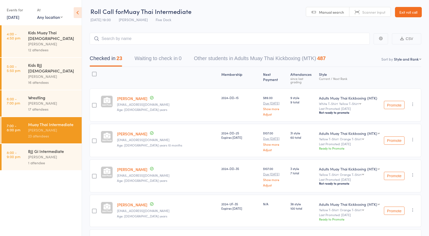
click at [54, 154] on div "Anthony Perosh" at bounding box center [52, 157] width 49 height 6
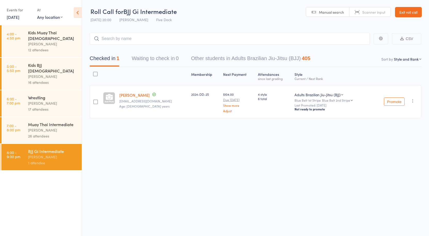
click at [52, 133] on div "26 attendees" at bounding box center [52, 136] width 49 height 6
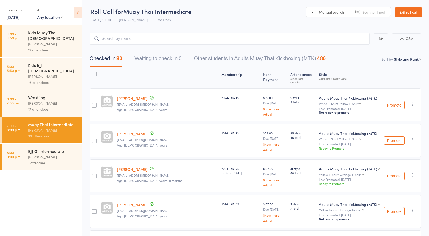
click at [45, 160] on ul "4:00 - 4:50 pm Kids Muay Thai 10-15yo Anthony Perosh 12 attendees 5:00 - 5:50 p…" at bounding box center [41, 130] width 82 height 211
click at [46, 155] on div "BJJ Gi Intermediate Anthony Perosh 1 attendee" at bounding box center [55, 157] width 54 height 26
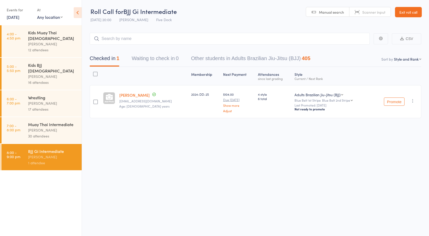
click at [46, 148] on div "BJJ Gi Intermediate" at bounding box center [52, 151] width 49 height 6
click at [50, 90] on div "Wrestling Anthony Perosh 17 attendees" at bounding box center [55, 103] width 54 height 26
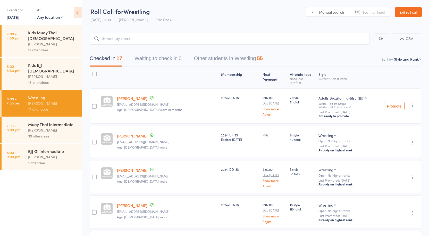
click at [58, 194] on ul "4:00 - 4:50 pm Kids Muay Thai 10-15yo Anthony Perosh 12 attendees 5:00 - 5:50 p…" at bounding box center [41, 130] width 82 height 211
click at [54, 121] on div "Muay Thai Intermediate" at bounding box center [52, 124] width 49 height 6
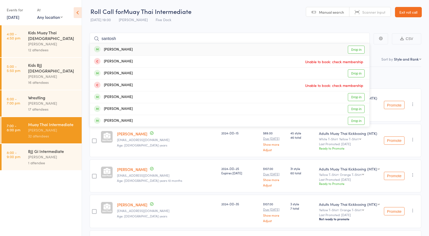
type input "santosh"
click at [356, 52] on link "Drop in" at bounding box center [356, 50] width 17 height 8
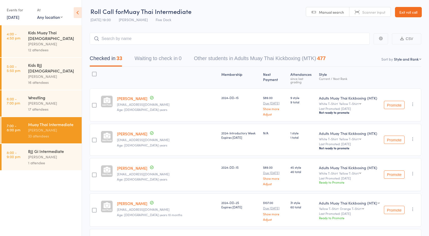
click at [25, 145] on link "8:00 - 9:00 pm BJJ Gi Intermediate Anthony Perosh 1 attendee" at bounding box center [42, 157] width 80 height 26
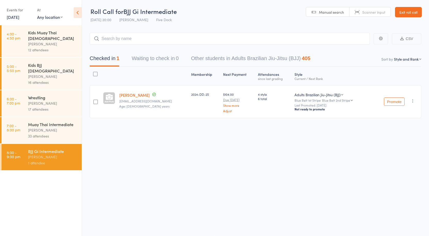
click at [40, 133] on div "33 attendees" at bounding box center [52, 136] width 49 height 6
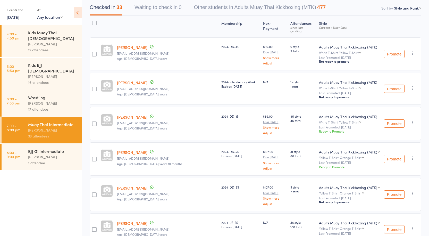
scroll to position [52, 0]
click at [406, 6] on select "First name Last name Birthday today? Behind on payments? Check in time Next pay…" at bounding box center [407, 7] width 27 height 5
select select "4"
click at [397, 5] on select "First name Last name Birthday today? Behind on payments? Check in time Next pay…" at bounding box center [407, 7] width 27 height 5
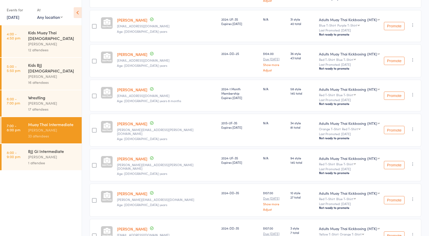
scroll to position [910, 0]
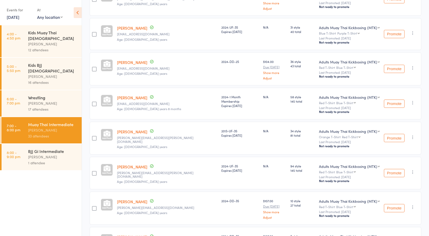
click at [413, 65] on div "Undo check-in Promote Send message Add Note Add Task Add Flag Remove Mark absent" at bounding box center [413, 68] width 6 height 6
click at [413, 65] on icon "button" at bounding box center [413, 67] width 5 height 5
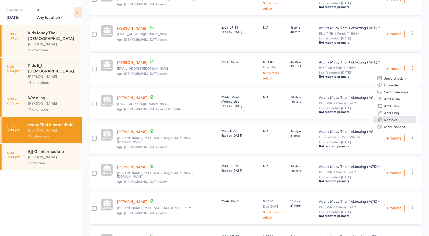
click at [386, 116] on li "Remove" at bounding box center [394, 119] width 43 height 7
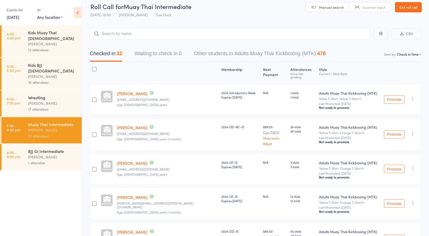
scroll to position [0, 0]
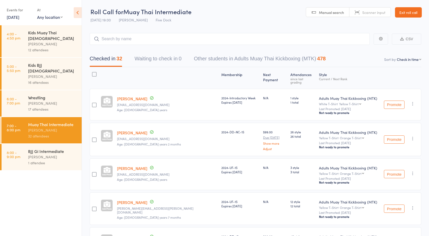
click at [44, 148] on div "BJJ Gi Intermediate" at bounding box center [52, 151] width 49 height 6
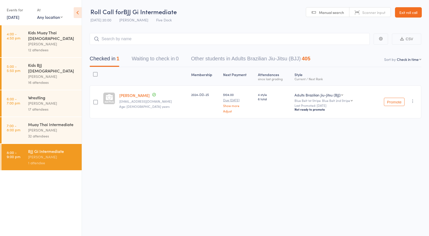
click at [323, 145] on div "Roll Call for BJJ Gi Intermediate 15 Sep 20:00 Anthony Perosh Five Dock Manual …" at bounding box center [214, 118] width 429 height 236
click at [338, 186] on div "Roll Call for BJJ Gi Intermediate 15 Sep 20:00 Anthony Perosh Five Dock Manual …" at bounding box center [214, 118] width 429 height 236
click at [285, 1] on header "Roll Call for BJJ Gi Intermediate 15 Sep 20:00 Anthony Perosh Five Dock Manual …" at bounding box center [255, 12] width 347 height 25
click at [360, 170] on div "Roll Call for BJJ Gi Intermediate 15 Sep 20:00 Anthony Perosh Five Dock Manual …" at bounding box center [214, 118] width 429 height 236
click at [308, 22] on header "Roll Call for BJJ Gi Intermediate 15 Sep 20:00 Anthony Perosh Five Dock Manual …" at bounding box center [255, 12] width 347 height 25
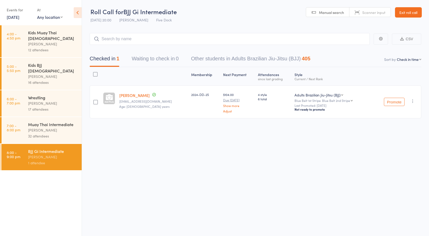
click at [42, 127] on div "Anthony Perosh" at bounding box center [52, 130] width 49 height 6
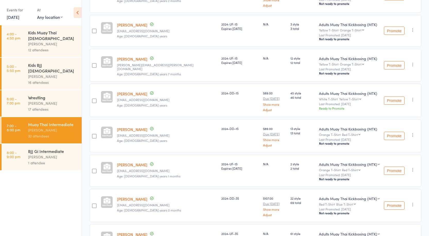
scroll to position [152, 0]
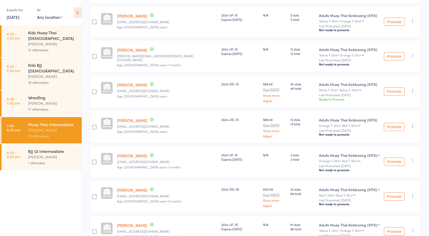
click at [44, 154] on div "Anthony Perosh" at bounding box center [52, 157] width 49 height 6
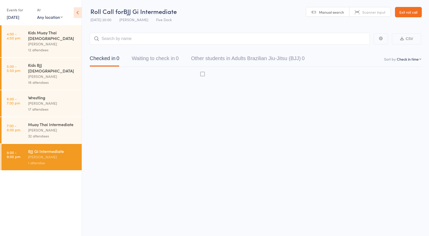
scroll to position [0, 0]
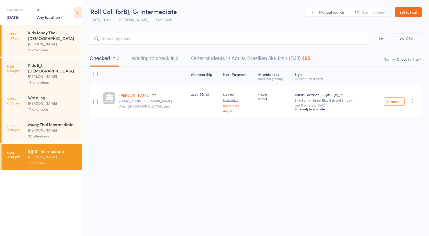
click at [44, 133] on div "32 attendees" at bounding box center [52, 136] width 49 height 6
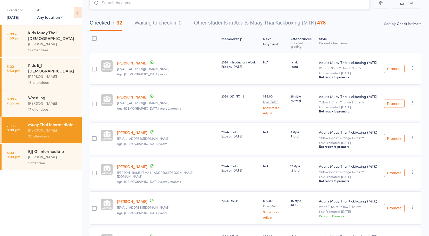
scroll to position [23, 0]
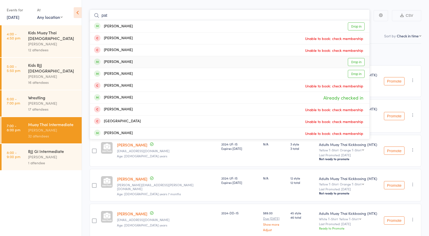
type input "pat"
click at [126, 61] on div "Patrick Ayoub Drop in" at bounding box center [230, 62] width 280 height 12
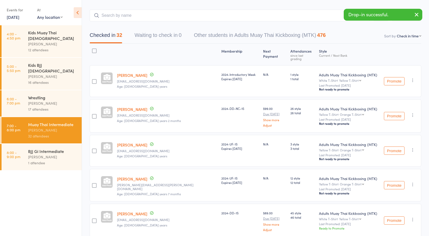
click at [72, 131] on div "Muay Thai Intermediate Anthony Perosh 32 attendees" at bounding box center [55, 130] width 54 height 26
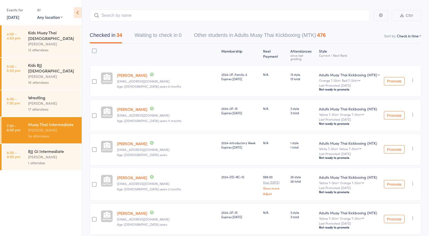
click at [414, 77] on button "button" at bounding box center [413, 80] width 6 height 6
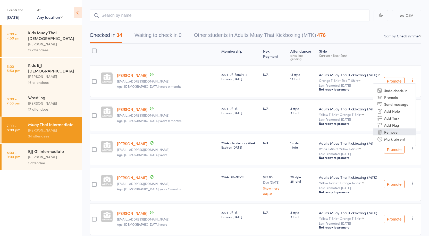
click at [392, 128] on li "Remove" at bounding box center [394, 131] width 43 height 7
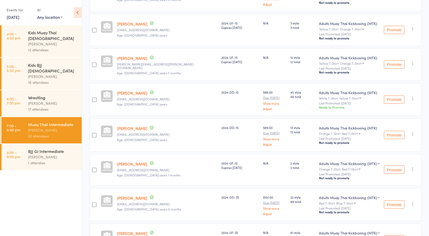
scroll to position [178, 0]
click at [134, 24] on div "Date of birth: 15-Mar-2006" at bounding box center [131, 30] width 52 height 13
click at [133, 21] on link "Peter Alexiou" at bounding box center [132, 23] width 30 height 5
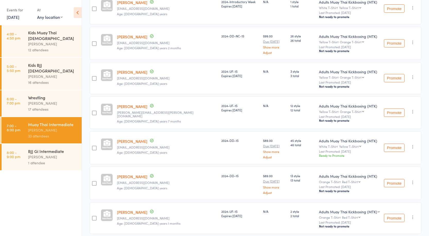
scroll to position [83, 0]
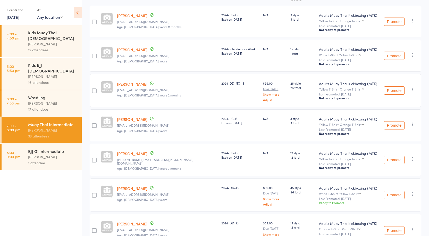
click at [50, 148] on div "BJJ Gi Intermediate" at bounding box center [52, 151] width 49 height 6
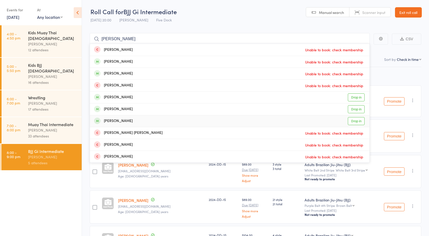
type input "peter"
click at [357, 120] on link "Drop in" at bounding box center [356, 121] width 17 height 8
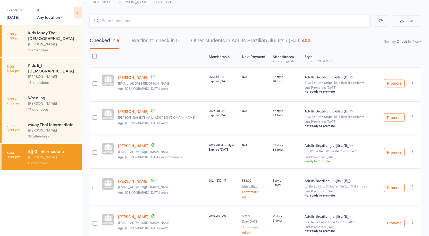
scroll to position [26, 0]
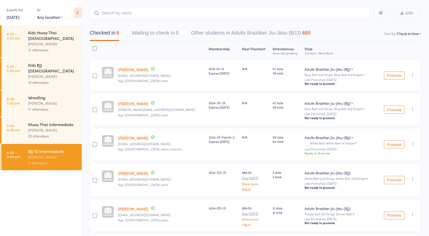
click at [73, 133] on div "33 attendees" at bounding box center [52, 136] width 49 height 6
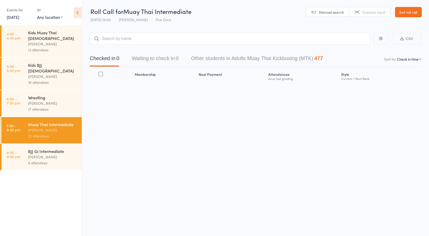
click at [62, 160] on div "6 attendees" at bounding box center [52, 163] width 49 height 6
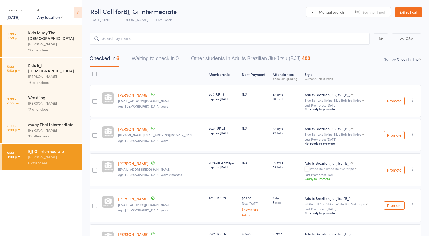
click at [39, 129] on div "Muay Thai Intermediate Anthony Perosh 33 attendees" at bounding box center [55, 130] width 54 height 26
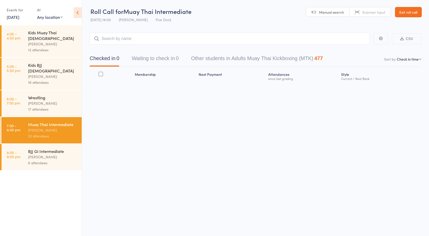
click at [42, 148] on div "BJJ Gi Intermediate" at bounding box center [52, 151] width 49 height 6
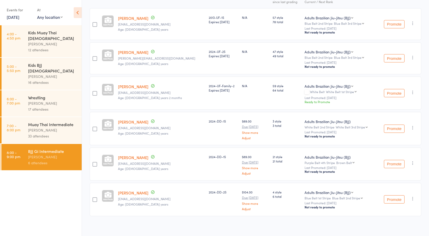
scroll to position [78, 0]
click at [70, 128] on div "Muay Thai Intermediate Anthony Perosh 33 attendees" at bounding box center [55, 130] width 54 height 26
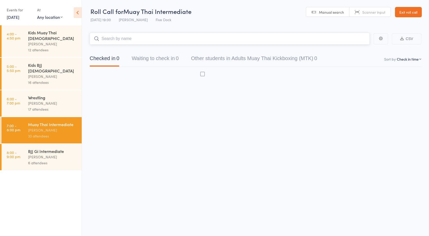
scroll to position [0, 0]
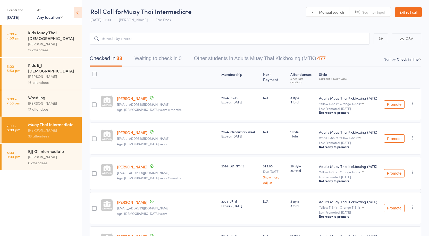
click at [412, 61] on select "First name Last name Birthday today? Behind on payments? Check in time Next pay…" at bounding box center [409, 58] width 25 height 5
click at [70, 154] on div "Anthony Perosh" at bounding box center [52, 157] width 49 height 6
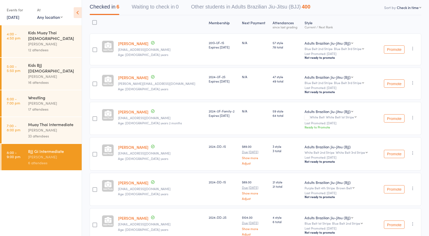
scroll to position [78, 0]
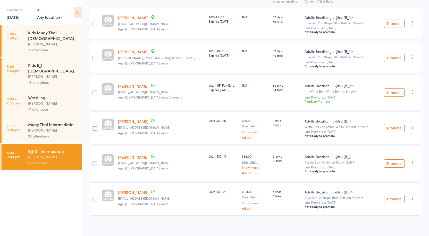
click at [62, 133] on div "33 attendees" at bounding box center [52, 136] width 49 height 6
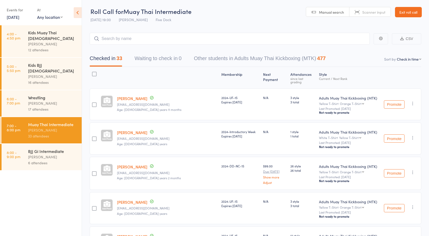
click at [42, 154] on div "Anthony Perosh" at bounding box center [52, 157] width 49 height 6
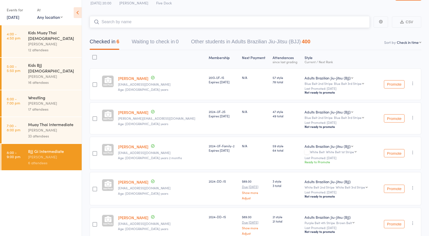
scroll to position [26, 0]
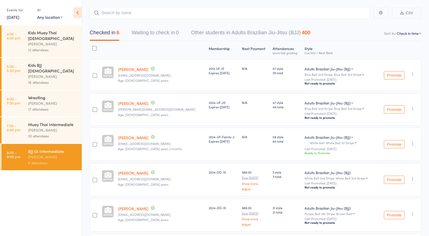
click at [19, 117] on link "7:00 - 8:00 pm Muay Thai Intermediate Anthony Perosh 33 attendees" at bounding box center [42, 130] width 80 height 26
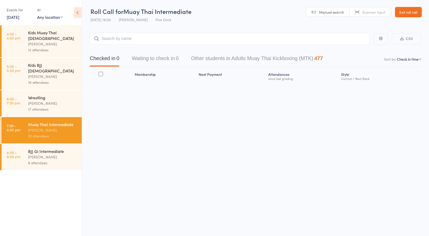
click at [44, 148] on div "BJJ Gi Intermediate" at bounding box center [52, 151] width 49 height 6
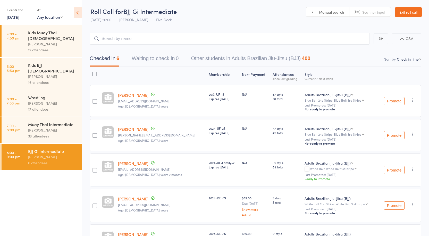
click at [59, 133] on div "33 attendees" at bounding box center [52, 136] width 49 height 6
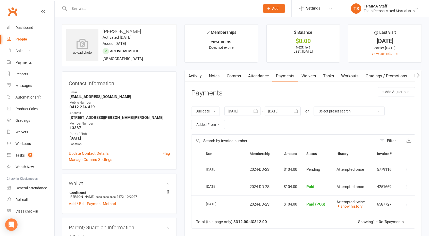
click at [213, 195] on td "[DATE]" at bounding box center [223, 187] width 44 height 18
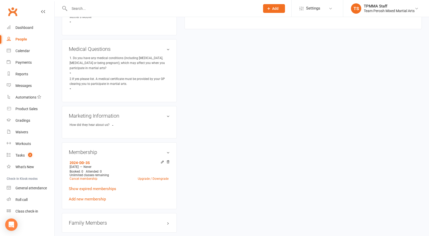
scroll to position [284, 0]
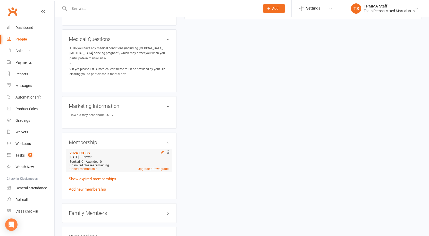
click at [161, 150] on icon at bounding box center [163, 152] width 4 height 4
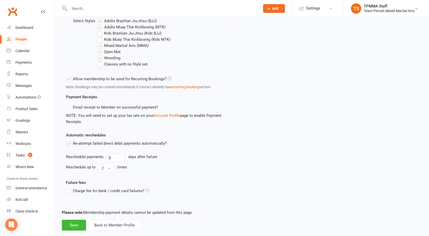
scroll to position [233, 0]
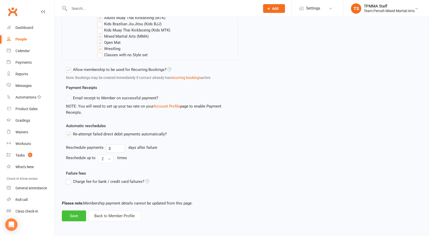
click at [81, 215] on button "Save" at bounding box center [74, 215] width 24 height 11
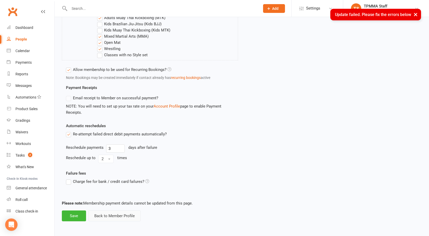
click at [118, 216] on button "Back to Member Profile" at bounding box center [114, 215] width 52 height 11
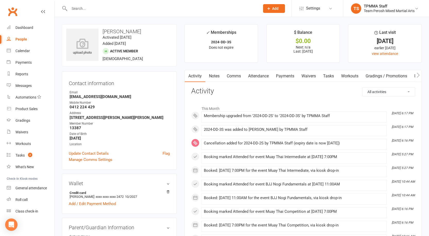
click at [291, 76] on link "Payments" at bounding box center [286, 76] width 26 height 12
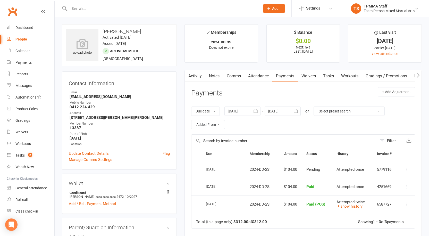
drag, startPoint x: 160, startPoint y: 32, endPoint x: 99, endPoint y: 34, distance: 61.7
click at [99, 34] on h3 "[PERSON_NAME]" at bounding box center [119, 32] width 106 height 6
copy h3 "[PERSON_NAME]"
click at [153, 99] on strong "[EMAIL_ADDRESS][DOMAIN_NAME]" at bounding box center [120, 96] width 100 height 5
click at [96, 4] on div at bounding box center [159, 8] width 195 height 17
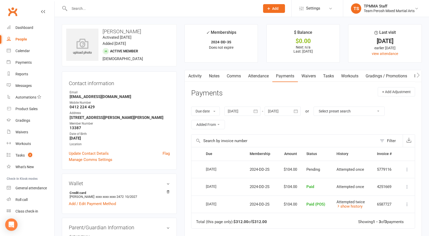
click at [97, 13] on div at bounding box center [159, 8] width 195 height 17
click at [113, 10] on input "text" at bounding box center [162, 8] width 189 height 7
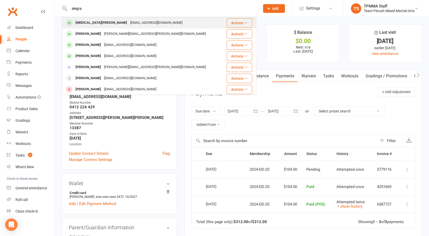
type input "alegra"
click at [129, 23] on div "allegrarosedalino0@gmail.com" at bounding box center [156, 22] width 55 height 7
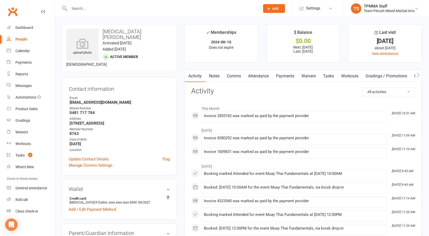
click at [290, 81] on link "Payments" at bounding box center [286, 76] width 26 height 12
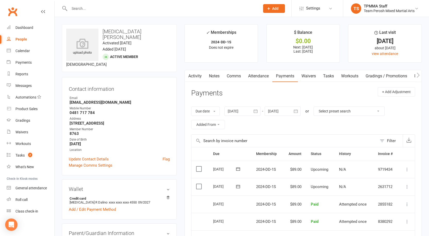
click at [253, 111] on button "button" at bounding box center [255, 111] width 9 height 9
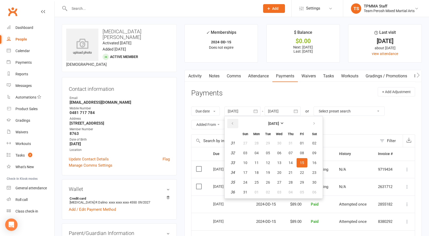
click at [231, 120] on button "button" at bounding box center [232, 123] width 11 height 9
click at [239, 121] on button "button" at bounding box center [232, 123] width 11 height 9
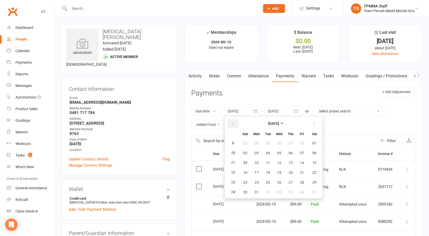
click at [239, 121] on button "button" at bounding box center [232, 123] width 11 height 9
click at [242, 141] on button "26" at bounding box center [245, 142] width 11 height 9
type input "26 Jan 2025"
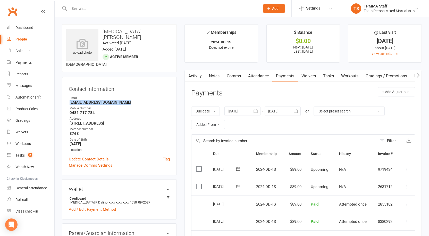
drag, startPoint x: 130, startPoint y: 95, endPoint x: 64, endPoint y: 96, distance: 65.8
click at [64, 96] on div "Contact information Owner Email allegrarosedalino0@gmail.com Mobile Number 0481…" at bounding box center [119, 126] width 115 height 98
copy strong "allegrarosedalino0@gmail.com"
drag, startPoint x: 136, startPoint y: 30, endPoint x: 99, endPoint y: 29, distance: 37.4
click at [99, 29] on h3 "Allegra Dalino" at bounding box center [119, 34] width 106 height 11
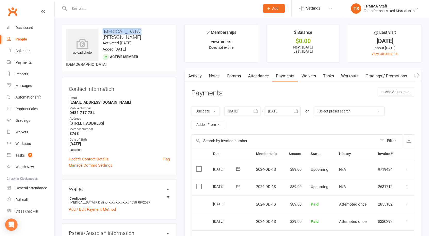
copy h3 "Allegra Dalino"
drag, startPoint x: 82, startPoint y: 127, endPoint x: 68, endPoint y: 127, distance: 14.2
click at [68, 127] on div "Contact information Owner Email allegrarosedalino0@gmail.com Mobile Number 0481…" at bounding box center [119, 126] width 115 height 98
copy strong "8763"
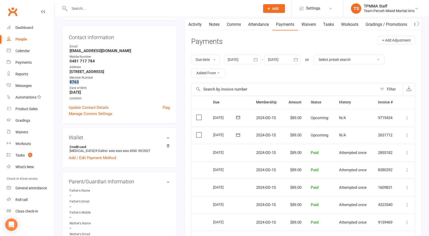
scroll to position [26, 0]
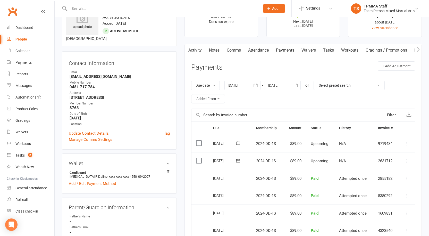
click at [268, 82] on div at bounding box center [283, 85] width 36 height 9
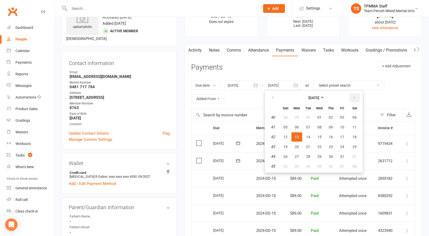
click at [354, 97] on icon "button" at bounding box center [355, 98] width 4 height 4
click at [306, 143] on button "18" at bounding box center [308, 146] width 11 height 9
type input "18 Nov 2025"
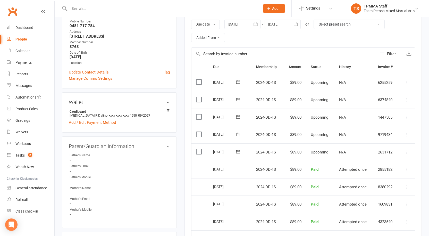
scroll to position [0, 0]
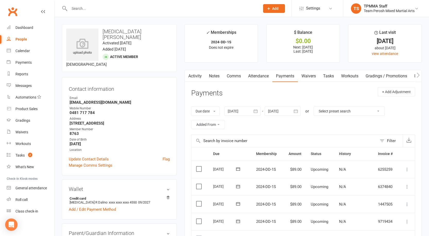
click at [88, 12] on input "text" at bounding box center [162, 8] width 189 height 7
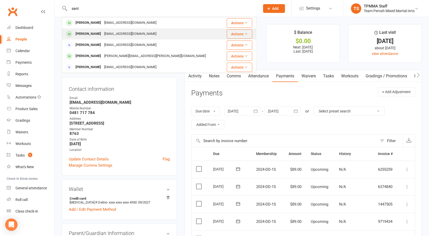
type input "sant"
click at [94, 29] on div "Santosh Iyengar siyengar1994@gmail.com" at bounding box center [142, 34] width 161 height 11
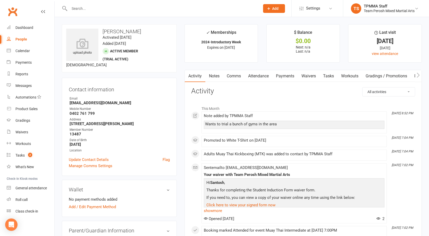
click at [212, 75] on link "Notes" at bounding box center [215, 76] width 18 height 12
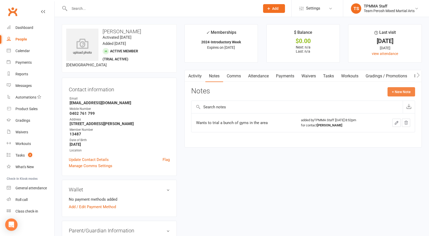
click at [389, 94] on button "+ New Note" at bounding box center [402, 91] width 28 height 9
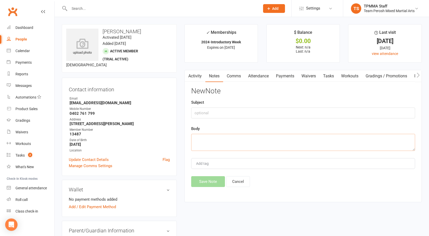
click at [199, 135] on textarea at bounding box center [303, 142] width 224 height 17
type textarea "will do another trial on Thursday at 8pm"
click at [204, 180] on button "Save Note" at bounding box center [208, 181] width 34 height 11
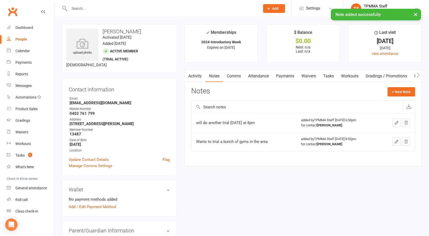
click at [101, 7] on input "text" at bounding box center [162, 8] width 189 height 7
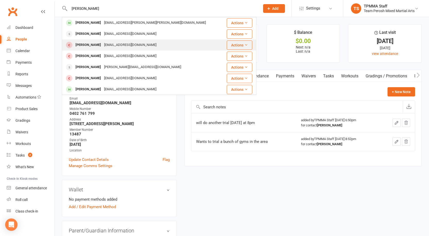
type input "jones"
click at [104, 46] on div "reneejodymcdonald@gmail.com" at bounding box center [130, 44] width 55 height 7
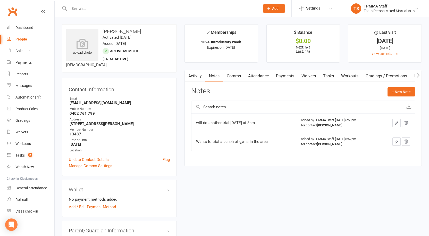
click at [76, 7] on input "text" at bounding box center [162, 8] width 189 height 7
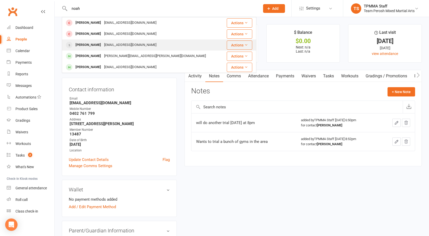
type input "noah"
click at [85, 42] on div "Noah Jones" at bounding box center [88, 44] width 29 height 7
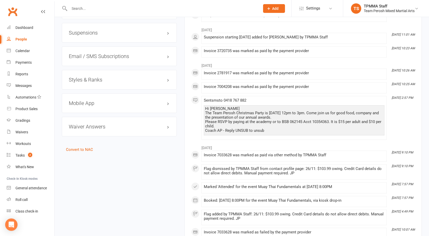
scroll to position [490, 0]
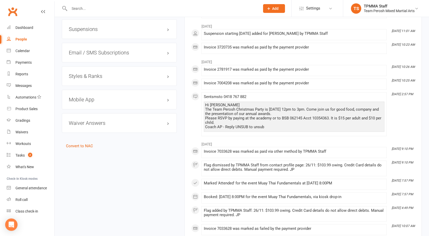
click at [81, 26] on h3 "Suspensions" at bounding box center [119, 29] width 101 height 6
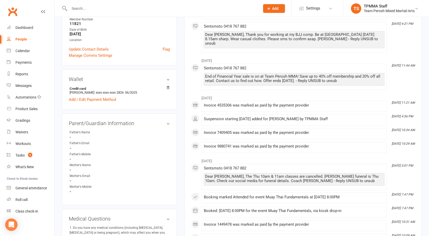
scroll to position [0, 0]
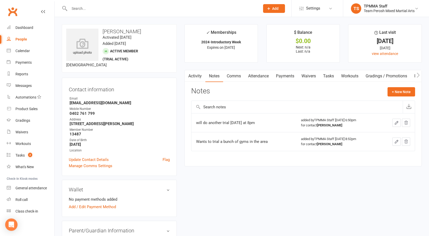
click at [78, 5] on input "text" at bounding box center [162, 8] width 189 height 7
paste input "Louis Davison"
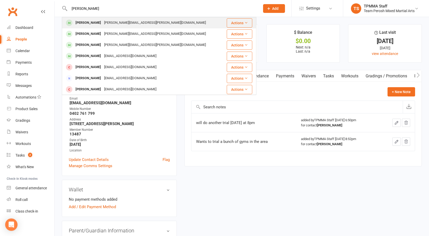
type input "Louis Davison"
click at [88, 24] on div "Louis Davison" at bounding box center [88, 22] width 29 height 7
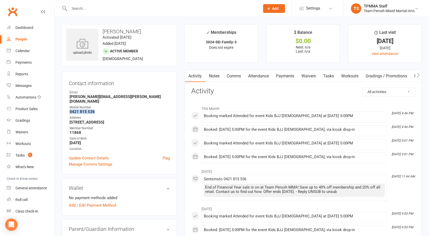
drag, startPoint x: 97, startPoint y: 108, endPoint x: 67, endPoint y: 108, distance: 29.7
click at [67, 108] on div "Contact information Owner Email luke.davison@hotmail.com Mobile Number 0421 815…" at bounding box center [119, 122] width 115 height 103
copy strong "0421 815 536"
click at [108, 29] on h3 "Louis Davison" at bounding box center [119, 32] width 106 height 6
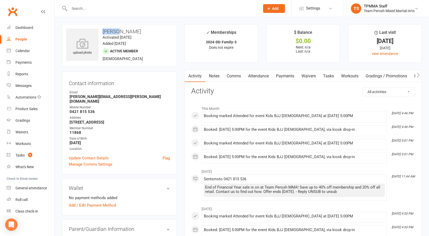
copy h3 "Louis"
click at [95, 11] on input "text" at bounding box center [162, 8] width 189 height 7
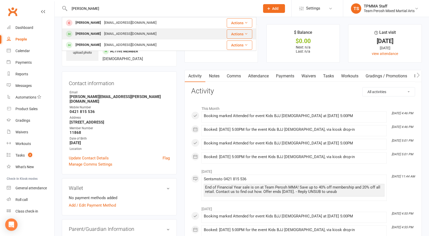
type input "LACH"
click at [103, 31] on div "Lachlan MacDonald" at bounding box center [88, 33] width 29 height 7
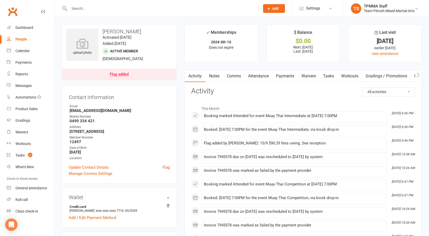
click at [134, 74] on link "Flag added" at bounding box center [119, 74] width 115 height 11
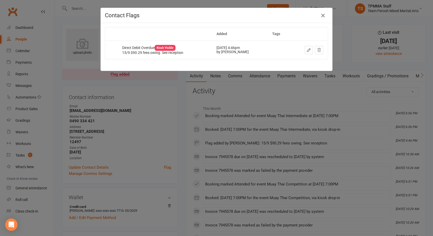
click at [321, 17] on icon "button" at bounding box center [323, 15] width 6 height 6
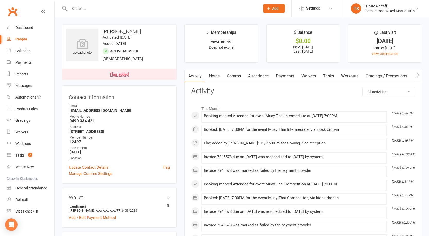
click at [278, 72] on link "Payments" at bounding box center [286, 76] width 26 height 12
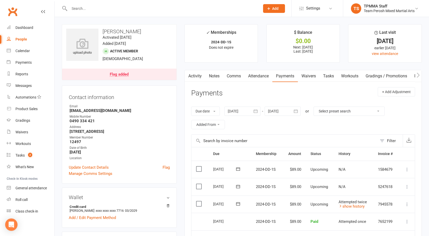
click at [124, 73] on div "Flag added" at bounding box center [119, 74] width 19 height 4
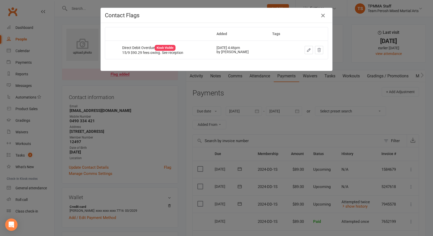
click at [320, 16] on icon "button" at bounding box center [323, 15] width 6 height 6
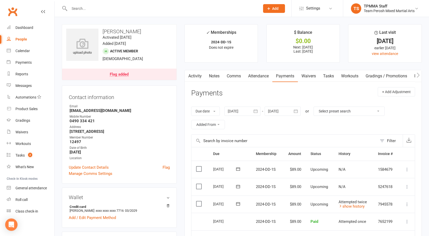
click at [407, 204] on icon at bounding box center [407, 204] width 5 height 5
click at [378, 228] on link "Mark as Paid (POS)" at bounding box center [379, 224] width 61 height 10
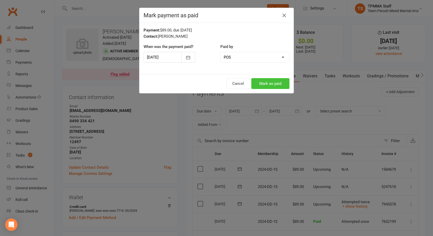
click at [266, 84] on button "Mark as paid" at bounding box center [270, 83] width 38 height 11
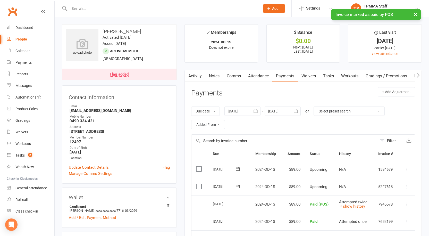
click at [119, 73] on div "Flag added" at bounding box center [119, 74] width 19 height 4
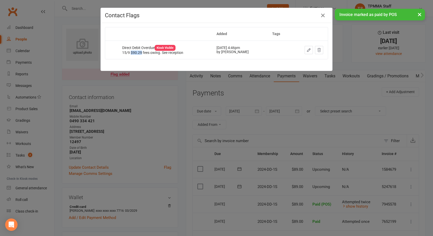
drag, startPoint x: 129, startPoint y: 53, endPoint x: 140, endPoint y: 53, distance: 10.6
click at [140, 53] on div "15/9 $90.29 fees owing. See reception" at bounding box center [164, 53] width 85 height 4
copy div "$90.29"
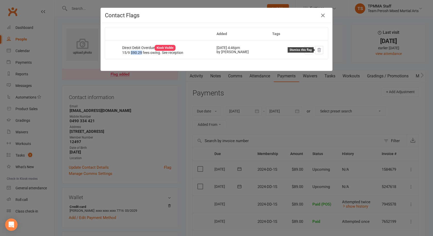
drag, startPoint x: 317, startPoint y: 49, endPoint x: 241, endPoint y: 26, distance: 79.7
click at [317, 49] on icon at bounding box center [319, 50] width 5 height 5
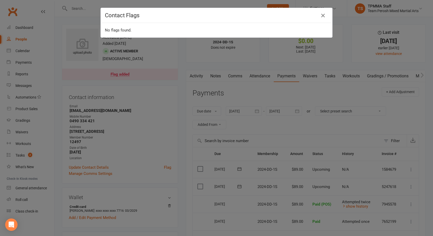
click at [322, 15] on icon "button" at bounding box center [323, 15] width 6 height 6
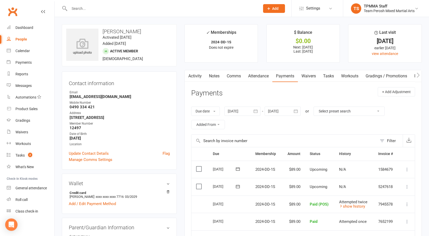
click at [172, 77] on div "Contact information Owner Email locmac235@icloud.com Mobile Number 0490 334 421…" at bounding box center [119, 120] width 115 height 98
click at [98, 12] on div at bounding box center [159, 8] width 195 height 17
click at [97, 6] on input "text" at bounding box center [162, 8] width 189 height 7
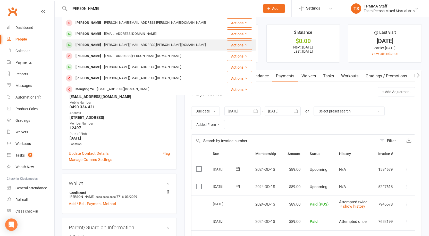
type input "tim"
click at [103, 43] on div "Tim.klimis@hotmail.com" at bounding box center [155, 44] width 105 height 7
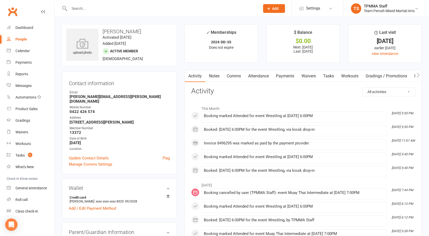
click at [286, 74] on link "Payments" at bounding box center [286, 76] width 26 height 12
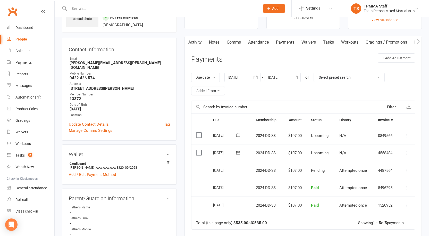
scroll to position [77, 0]
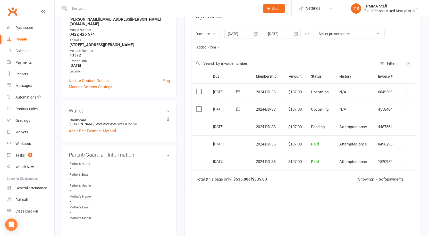
click at [232, 36] on div at bounding box center [243, 33] width 36 height 9
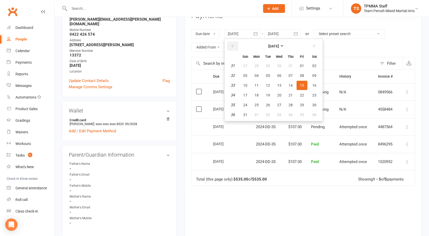
click at [230, 46] on button "button" at bounding box center [232, 46] width 11 height 9
click at [234, 47] on icon "button" at bounding box center [233, 46] width 4 height 4
click at [263, 74] on button "06" at bounding box center [268, 75] width 11 height 9
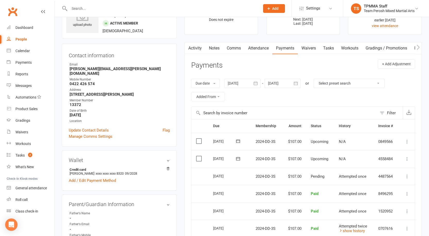
scroll to position [0, 0]
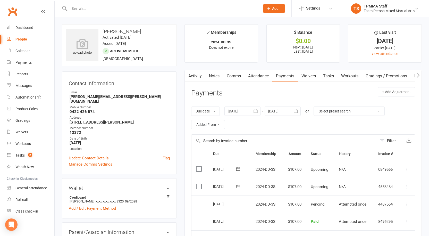
click at [252, 110] on div at bounding box center [243, 111] width 36 height 9
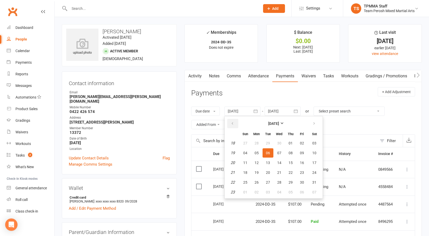
click at [236, 123] on button "button" at bounding box center [232, 123] width 11 height 9
click at [259, 153] on span "03" at bounding box center [257, 153] width 4 height 4
type input "03 Feb 2025"
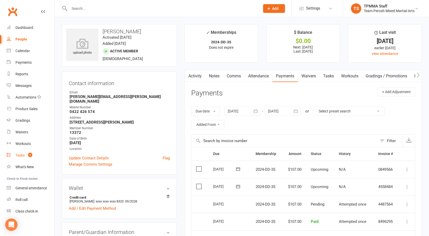
click at [11, 155] on link "Tasks 2" at bounding box center [31, 156] width 48 height 12
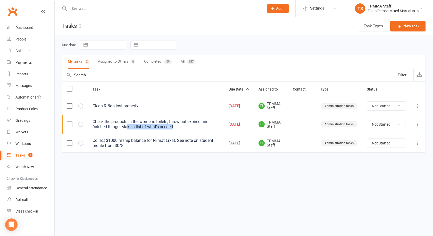
drag, startPoint x: 128, startPoint y: 126, endPoint x: 187, endPoint y: 132, distance: 59.1
click at [187, 132] on td "Check the products in the women's toilets, throw out expired and finished thing…" at bounding box center [156, 124] width 136 height 19
click at [189, 130] on td "Check the products in the women's toilets, throw out expired and finished thing…" at bounding box center [156, 124] width 136 height 19
click at [0, 0] on icon "button" at bounding box center [0, 0] width 0 height 0
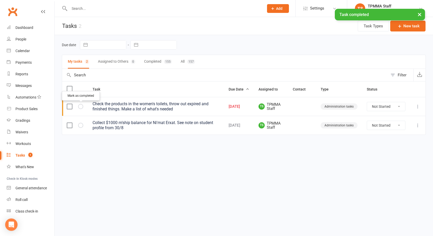
click at [79, 107] on button "button" at bounding box center [80, 106] width 5 height 5
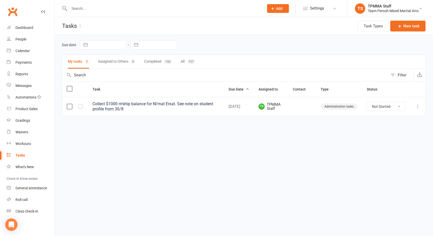
click at [132, 108] on div "Collect $1000 m'ship balance for Ni'mat Erxat. See note on student profile from…" at bounding box center [156, 106] width 127 height 10
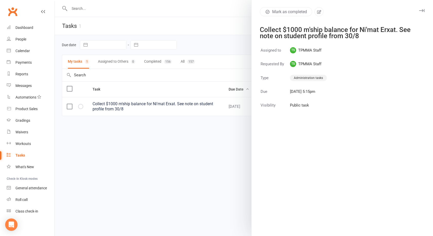
click at [203, 124] on div at bounding box center [244, 118] width 379 height 236
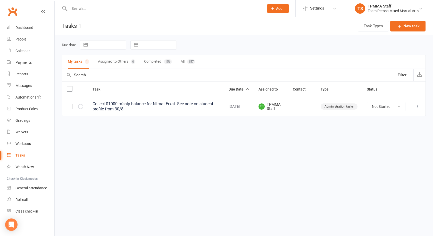
click at [155, 62] on button "Completed 156" at bounding box center [158, 62] width 28 height 14
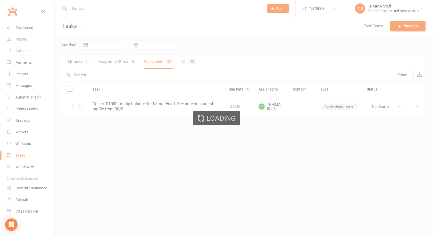
select select "finished"
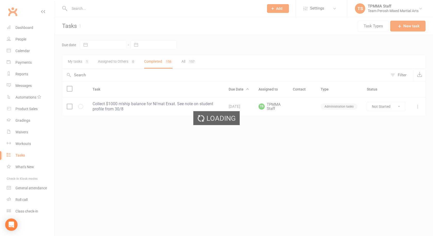
select select "finished"
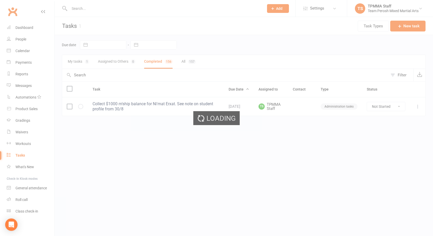
select select "finished"
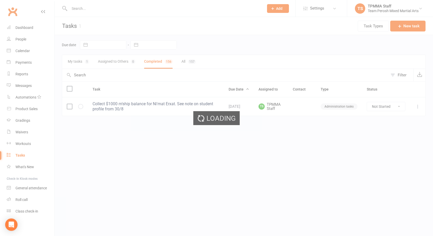
select select "finished"
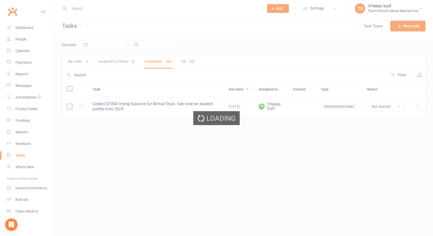
select select "finished"
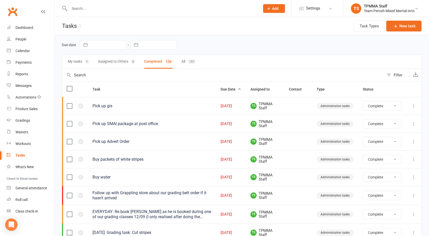
click at [187, 61] on button "All 157" at bounding box center [189, 62] width 14 height 14
select select "finished"
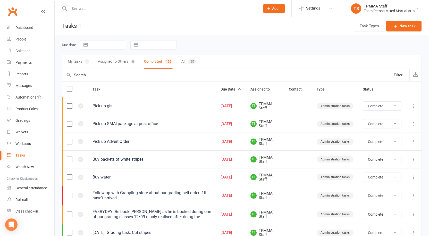
select select "finished"
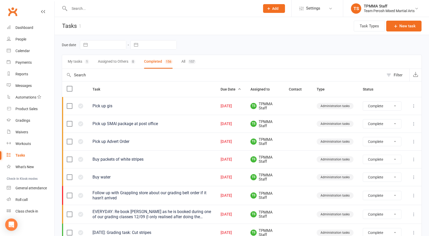
select select "finished"
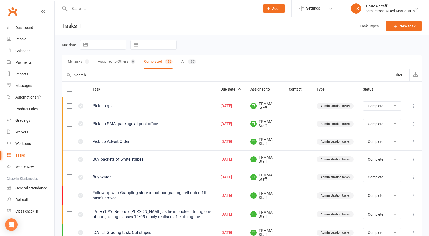
select select "finished"
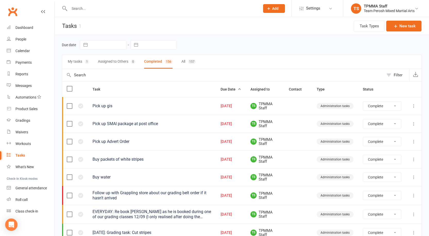
select select "finished"
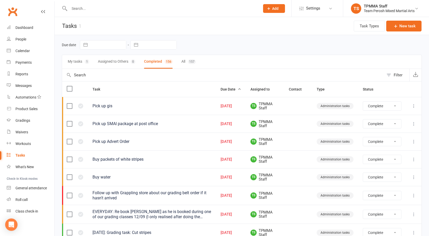
select select "finished"
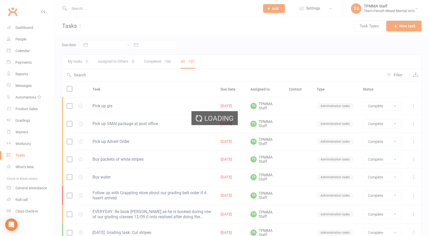
select select "finished"
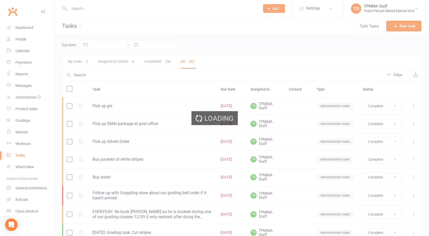
select select "finished"
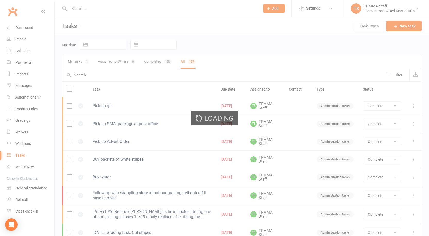
select select "finished"
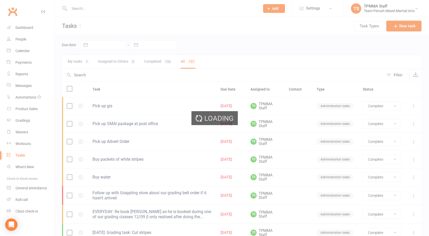
select select "finished"
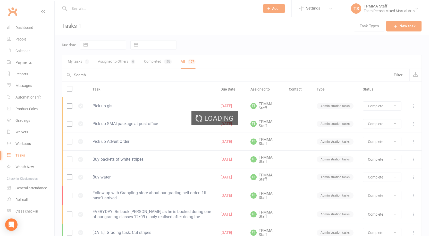
select select "finished"
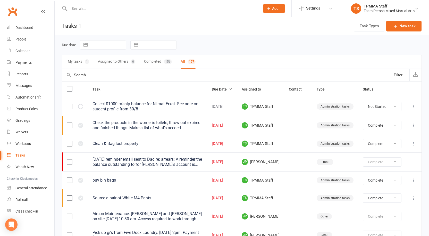
select select "finished"
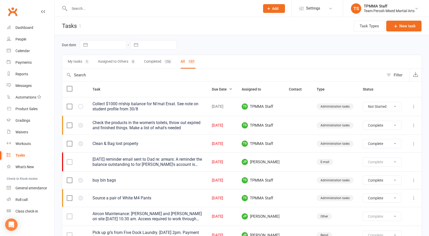
select select "finished"
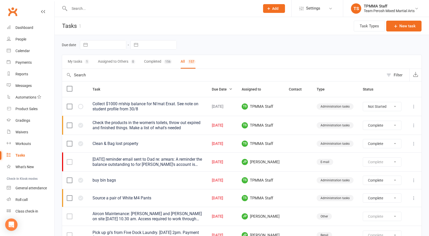
select select "finished"
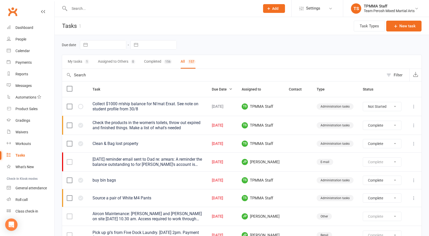
select select "finished"
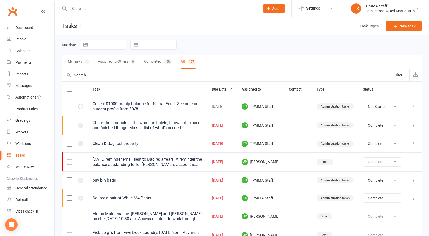
select select "finished"
click at [15, 13] on link "Clubworx" at bounding box center [12, 11] width 13 height 13
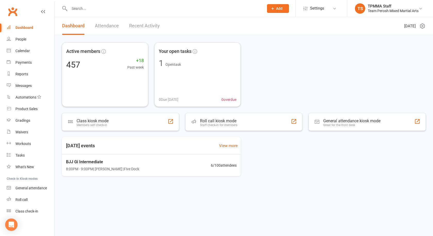
click at [152, 28] on link "Recent Activity" at bounding box center [144, 26] width 31 height 18
